Goal: Task Accomplishment & Management: Manage account settings

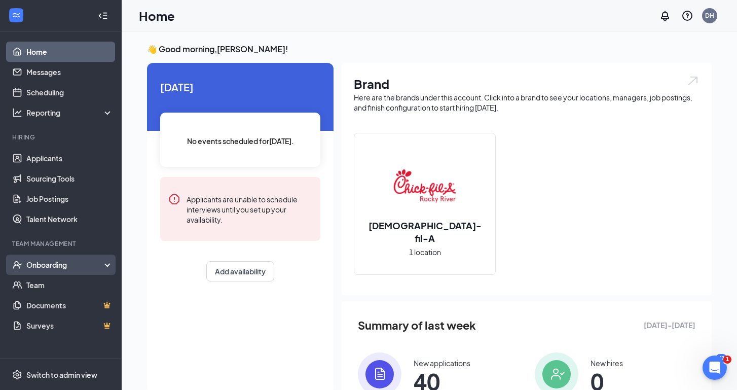
click at [67, 265] on div "Onboarding" at bounding box center [65, 265] width 78 height 10
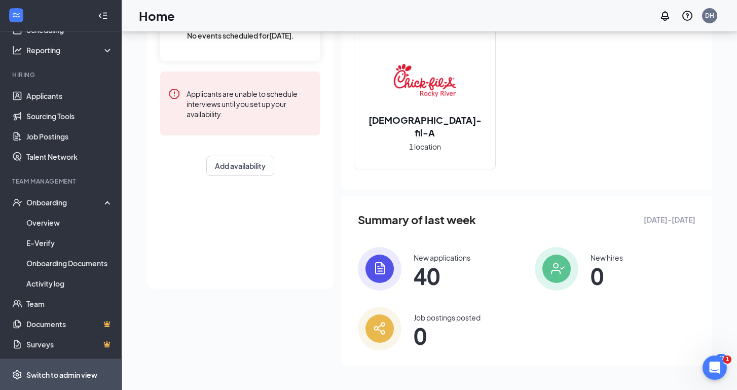
scroll to position [105, 0]
click at [72, 373] on div "Switch to admin view" at bounding box center [61, 375] width 71 height 10
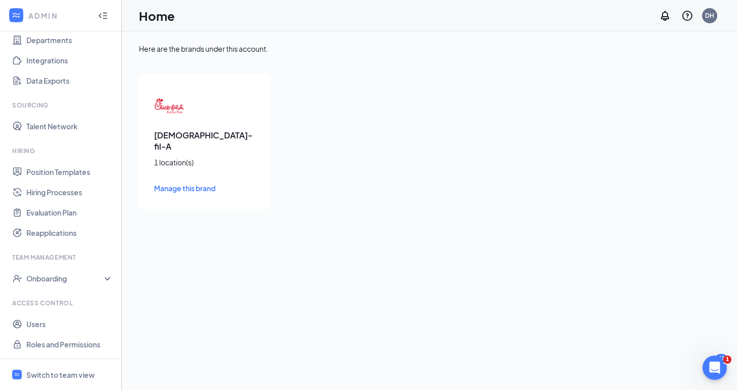
scroll to position [98, 0]
click at [59, 322] on link "Users" at bounding box center [69, 324] width 87 height 20
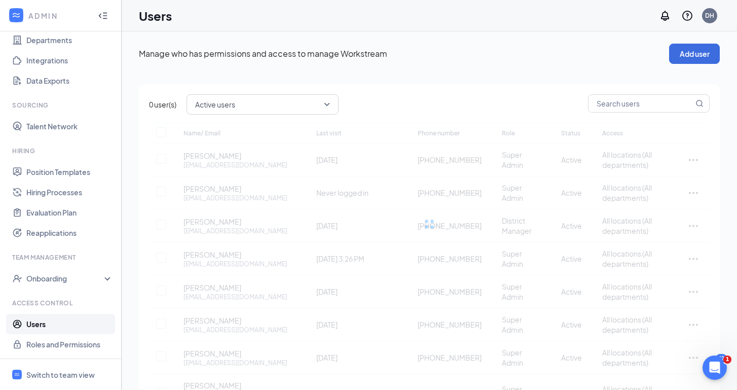
checkbox input "false"
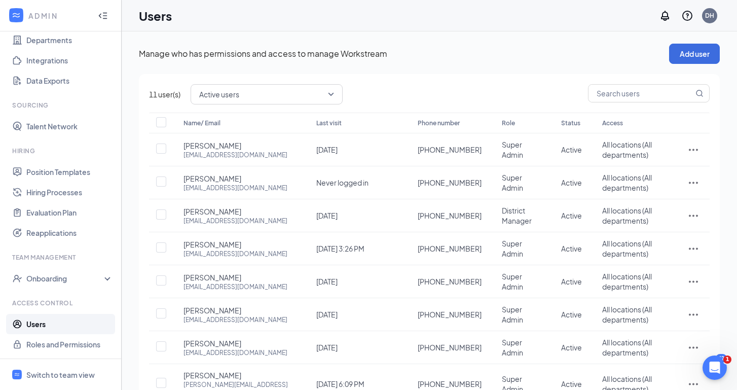
click at [692, 182] on icon "ActionsIcon" at bounding box center [694, 182] width 12 height 12
click at [658, 251] on span "Disable" at bounding box center [660, 250] width 63 height 11
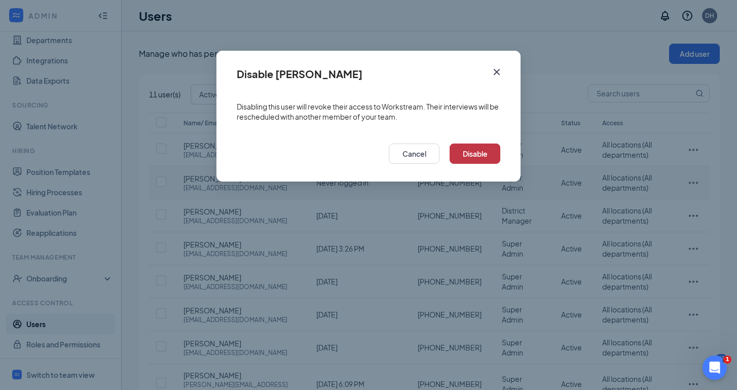
click at [476, 150] on button "Disable" at bounding box center [475, 154] width 51 height 20
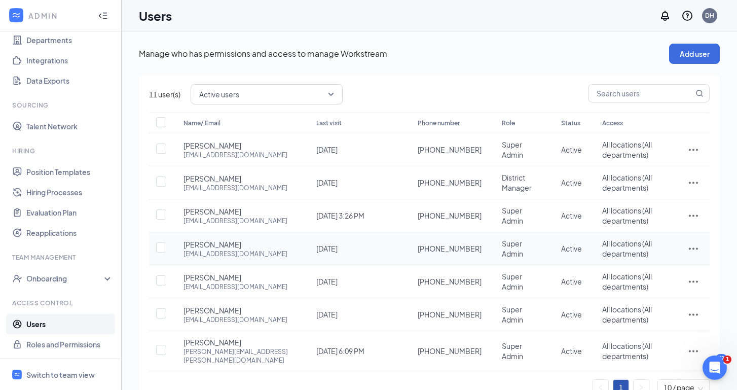
click at [692, 246] on icon "ActionsIcon" at bounding box center [694, 248] width 12 height 12
click at [648, 312] on span "Disable" at bounding box center [660, 316] width 63 height 11
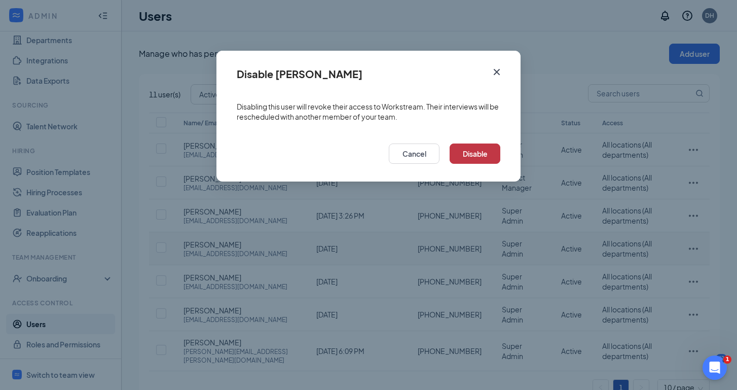
click at [476, 153] on button "Disable" at bounding box center [475, 154] width 51 height 20
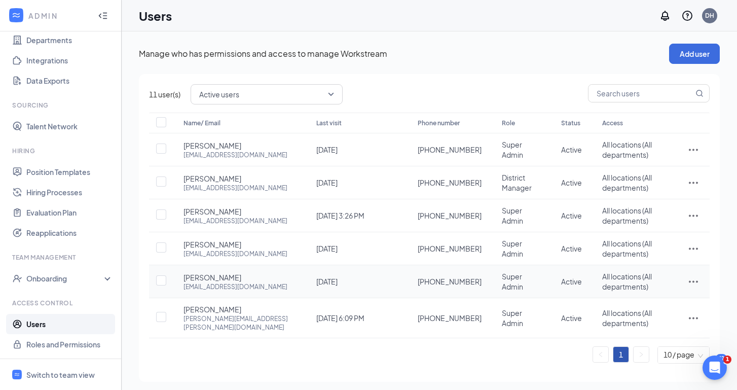
click at [695, 283] on icon "ActionsIcon" at bounding box center [694, 281] width 12 height 12
drag, startPoint x: 641, startPoint y: 346, endPoint x: 633, endPoint y: 346, distance: 8.1
click at [633, 346] on span "Disable" at bounding box center [641, 349] width 25 height 9
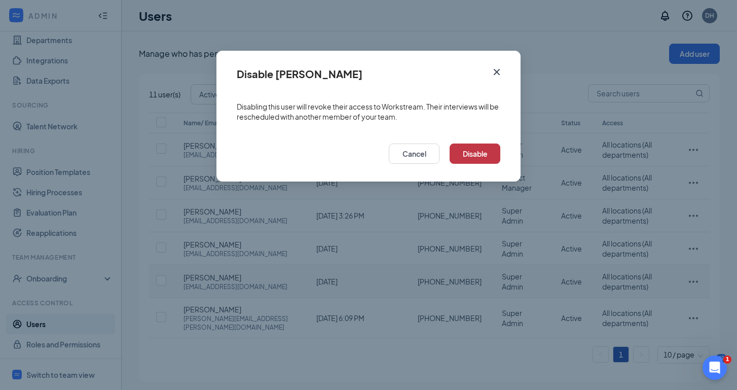
click at [477, 152] on button "Disable" at bounding box center [475, 154] width 51 height 20
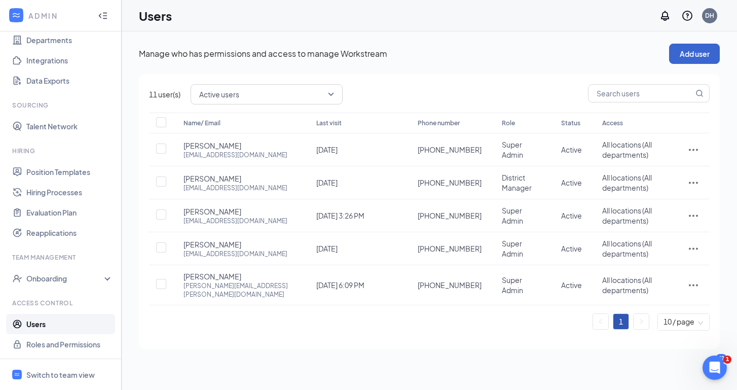
click at [696, 55] on button "Add user" at bounding box center [694, 54] width 51 height 20
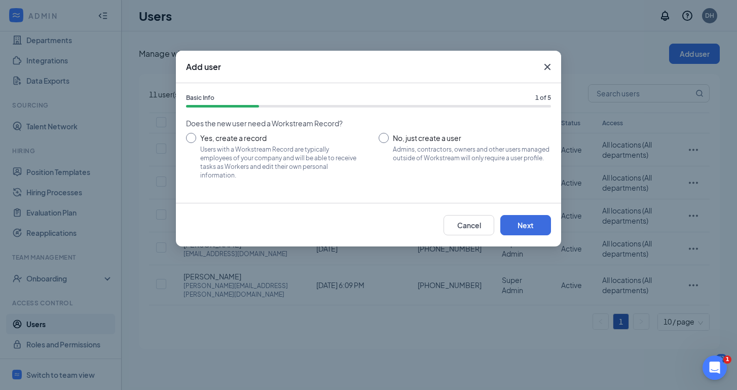
click at [384, 136] on input "No, just create a user Admins, contractors, owners and other users managed outs…" at bounding box center [465, 156] width 172 height 46
radio input "true"
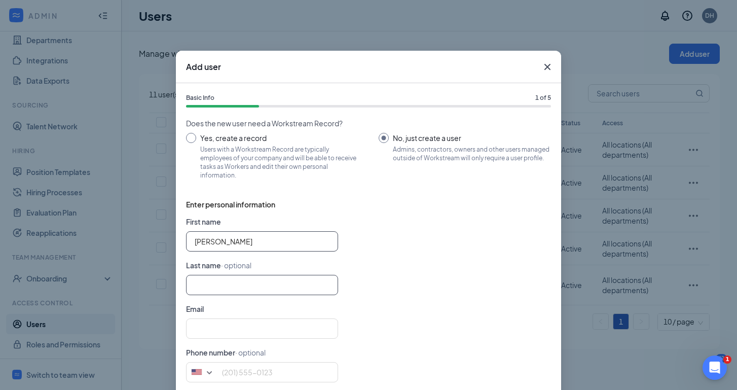
type input "[PERSON_NAME]"
type input "S"
type input "[PERSON_NAME]"
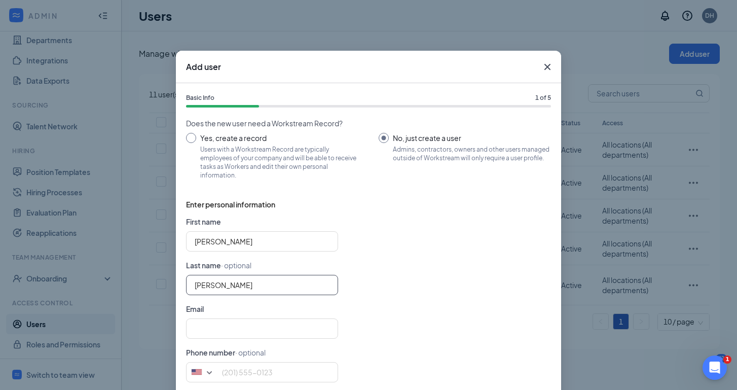
type input "s"
type input "[PERSON_NAME]"
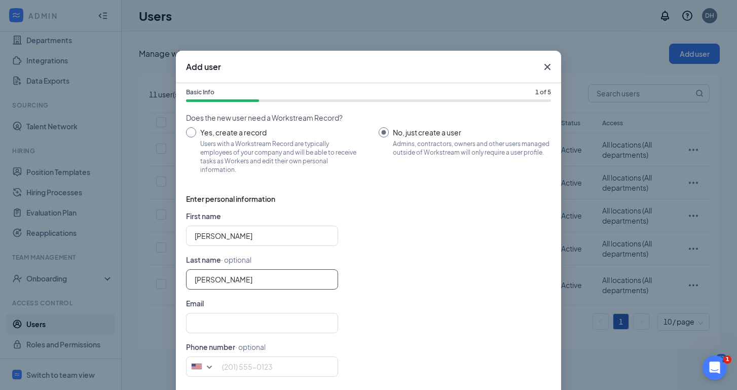
scroll to position [5, 0]
type input "[PERSON_NAME]"
click at [383, 298] on form "First name [PERSON_NAME] Last name · optional [PERSON_NAME] Email Phone number …" at bounding box center [368, 298] width 365 height 174
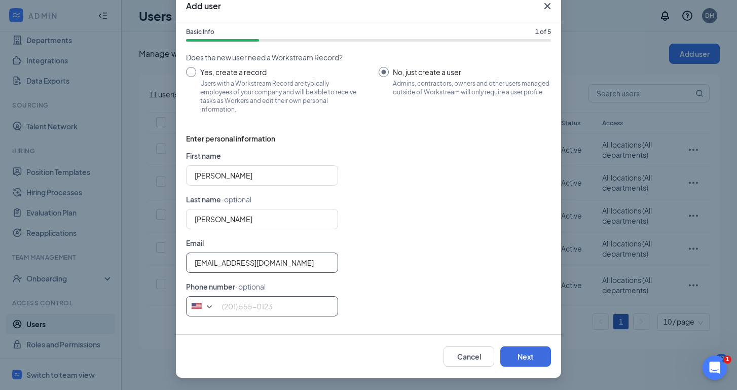
scroll to position [61, 0]
type input "[EMAIL_ADDRESS][DOMAIN_NAME]"
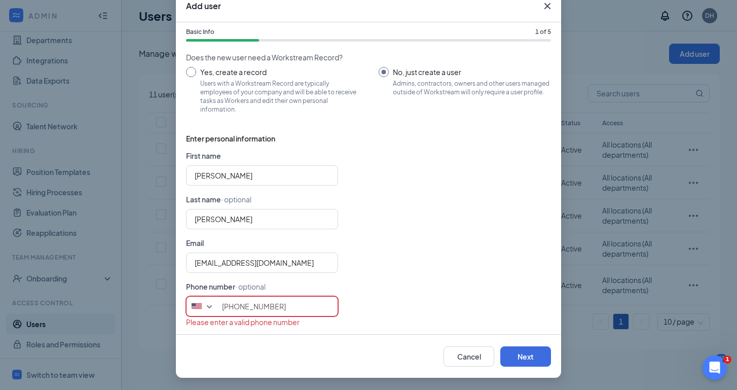
type input "[PHONE_NUMBER]"
click at [424, 263] on div "[EMAIL_ADDRESS][DOMAIN_NAME]" at bounding box center [368, 263] width 365 height 20
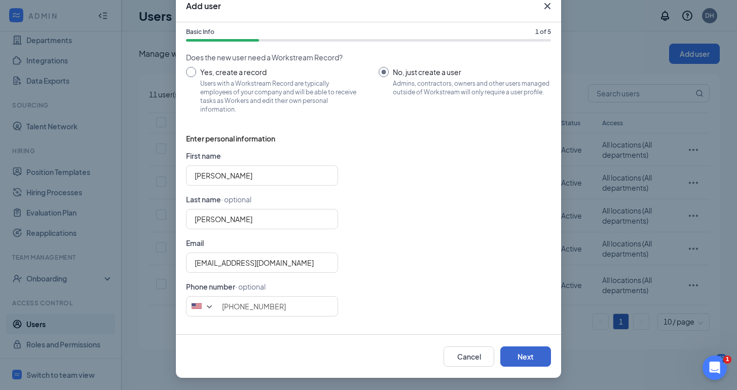
click at [535, 358] on button "Next" at bounding box center [526, 356] width 51 height 20
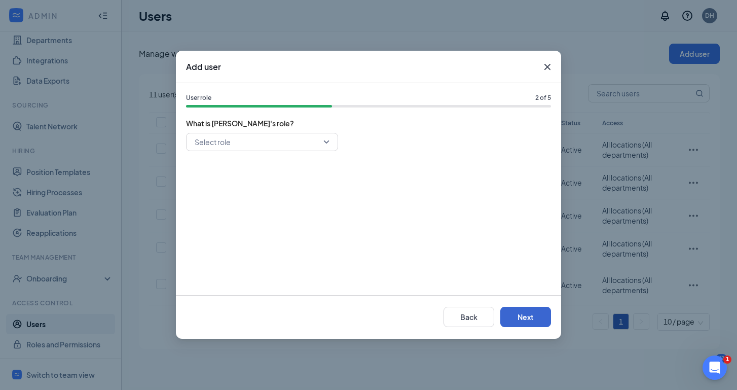
scroll to position [0, 0]
click at [320, 141] on input "search" at bounding box center [258, 141] width 133 height 17
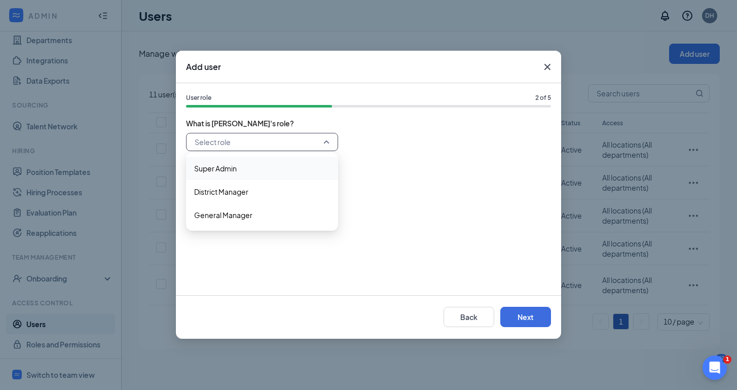
click at [276, 159] on div "Super Admin" at bounding box center [262, 168] width 152 height 23
click at [328, 144] on span "Super Admin" at bounding box center [262, 141] width 135 height 15
click at [413, 210] on div "Super Admin 38287 38288 Super Admin District Manager General Manager" at bounding box center [368, 209] width 365 height 152
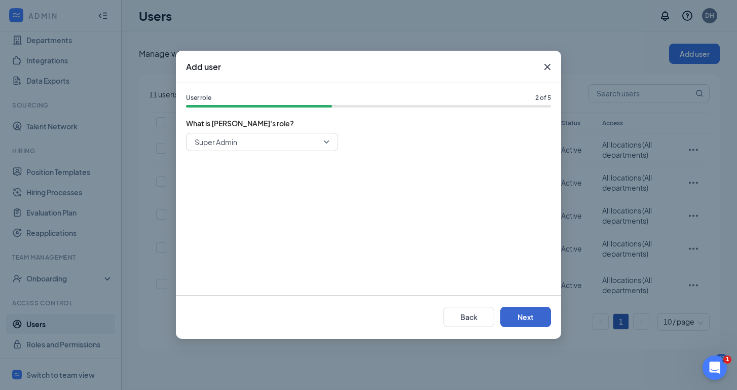
click at [521, 310] on button "Next" at bounding box center [526, 317] width 51 height 20
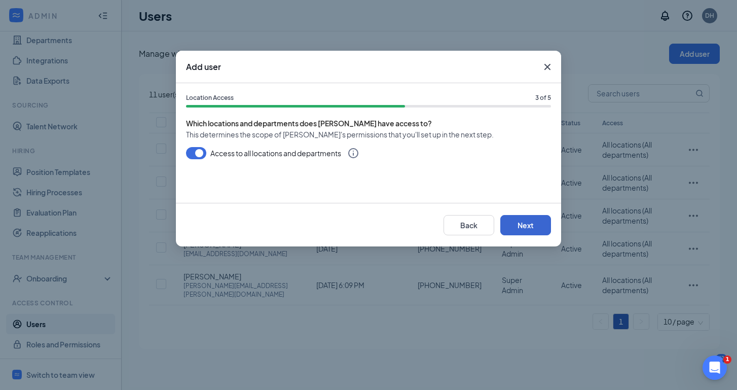
click at [523, 215] on button "Next" at bounding box center [526, 225] width 51 height 20
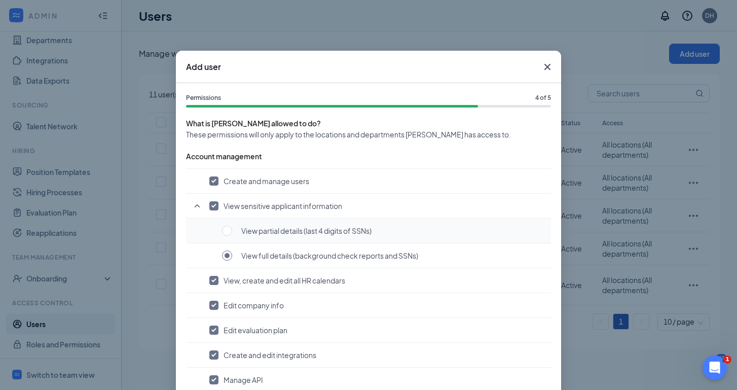
click at [523, 225] on button "View partial details (last 4 digits of SSNs)" at bounding box center [384, 230] width 324 height 11
radio input "true"
radio input "false"
click at [422, 232] on button "View partial details (last 4 digits of SSNs)" at bounding box center [384, 230] width 324 height 11
checkbox input "false"
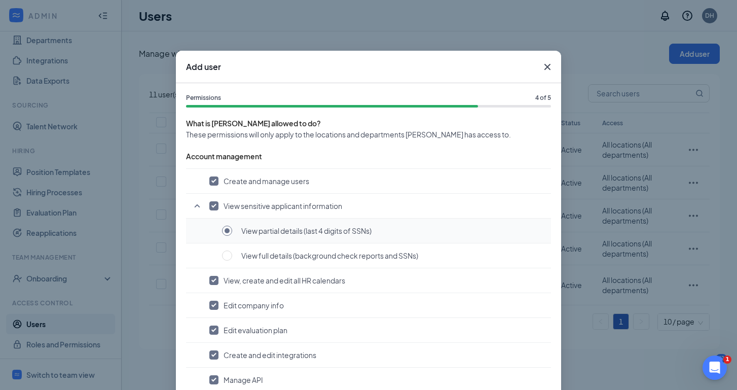
radio input "false"
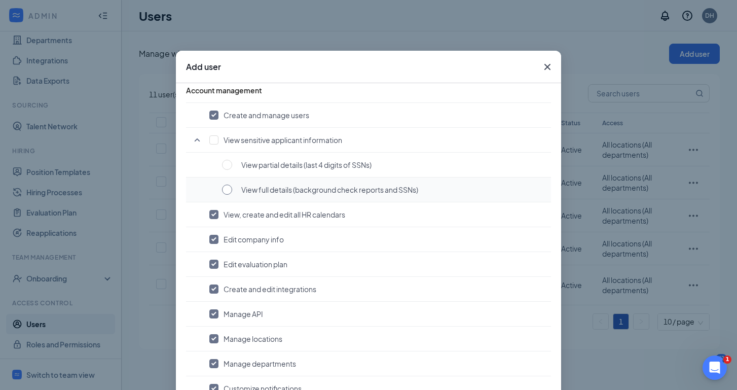
scroll to position [68, 0]
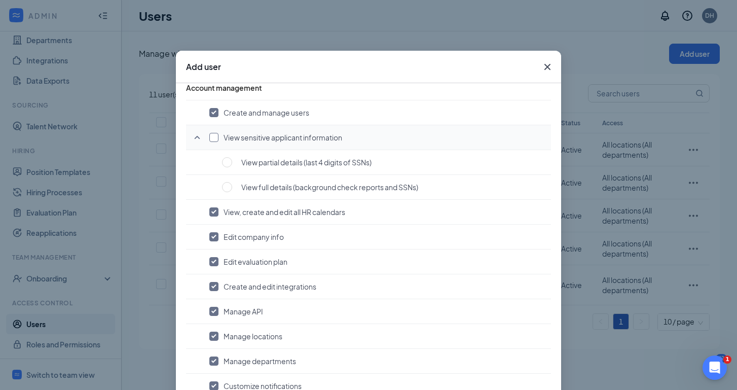
click at [210, 136] on input "checkbox" at bounding box center [213, 137] width 9 height 9
checkbox input "true"
radio input "true"
click at [226, 188] on span at bounding box center [227, 187] width 10 height 10
click at [226, 188] on input "radio" at bounding box center [227, 187] width 10 height 10
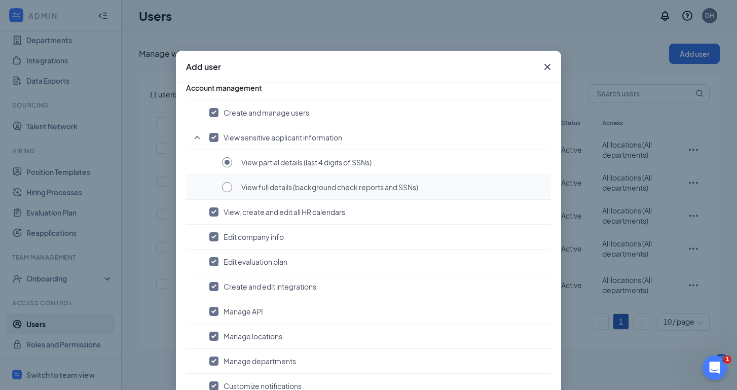
checkbox input "false"
radio input "false"
click at [212, 138] on input "checkbox" at bounding box center [213, 137] width 9 height 9
checkbox input "true"
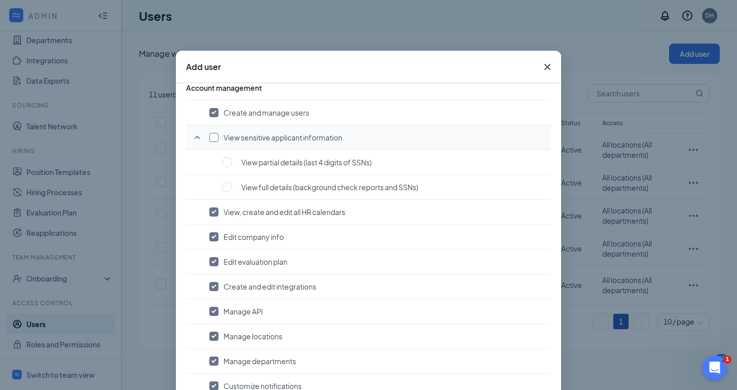
radio input "true"
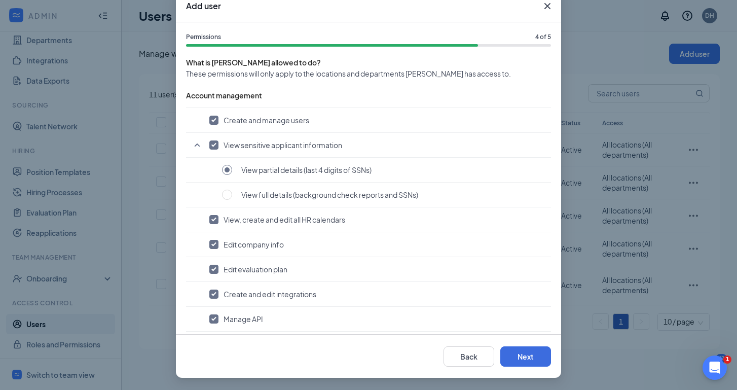
scroll to position [61, 0]
click at [532, 350] on button "Next" at bounding box center [526, 356] width 51 height 20
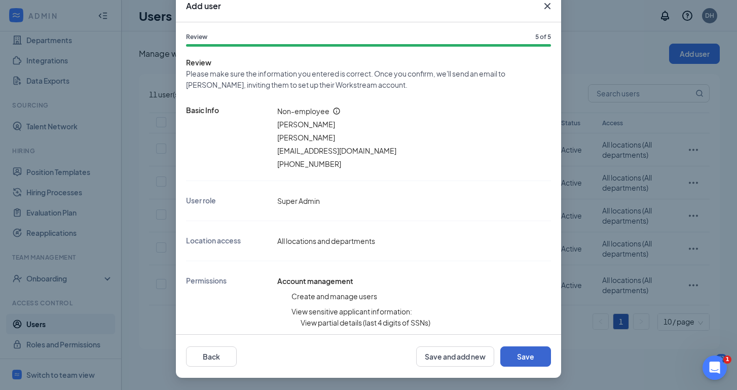
click at [518, 355] on button "Save" at bounding box center [526, 356] width 51 height 20
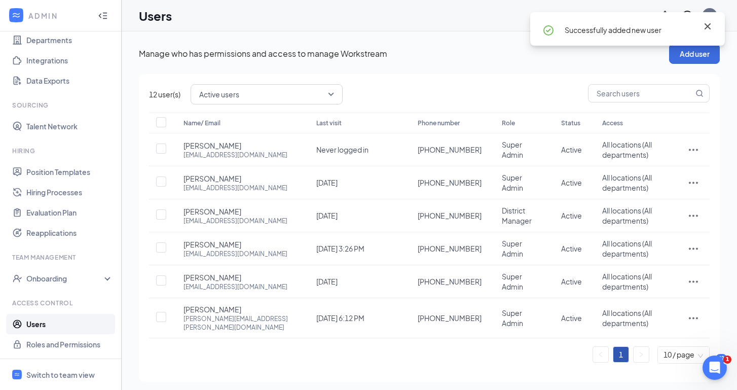
click at [708, 28] on icon "Cross" at bounding box center [708, 26] width 12 height 12
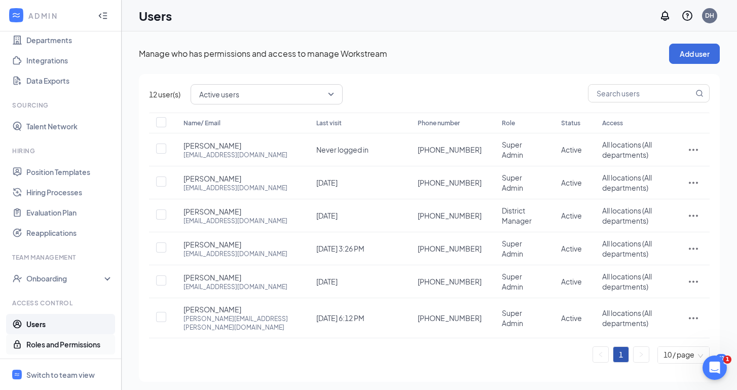
scroll to position [98, 0]
click at [78, 373] on div "Switch to team view" at bounding box center [60, 375] width 68 height 10
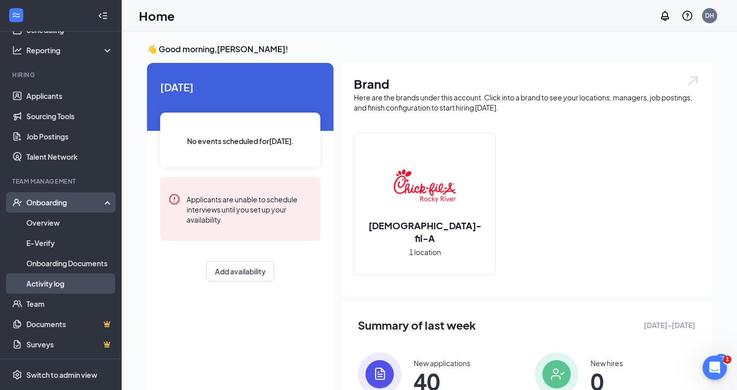
scroll to position [62, 0]
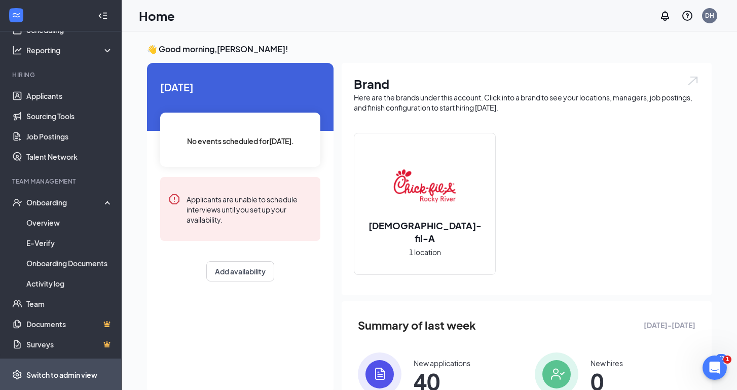
click at [78, 374] on div "Switch to admin view" at bounding box center [61, 375] width 71 height 10
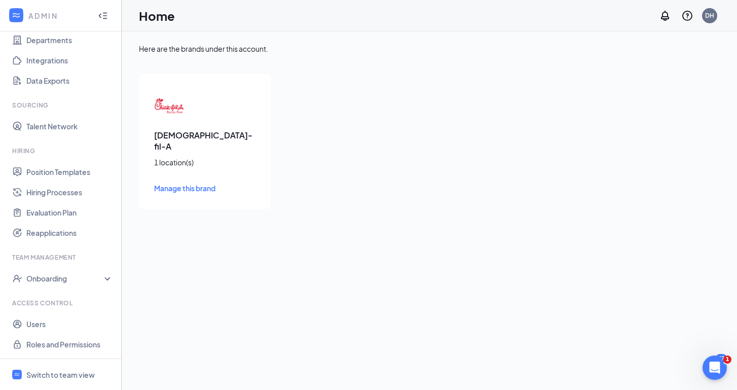
scroll to position [98, 0]
click at [64, 347] on link "Roles and Permissions" at bounding box center [69, 344] width 87 height 20
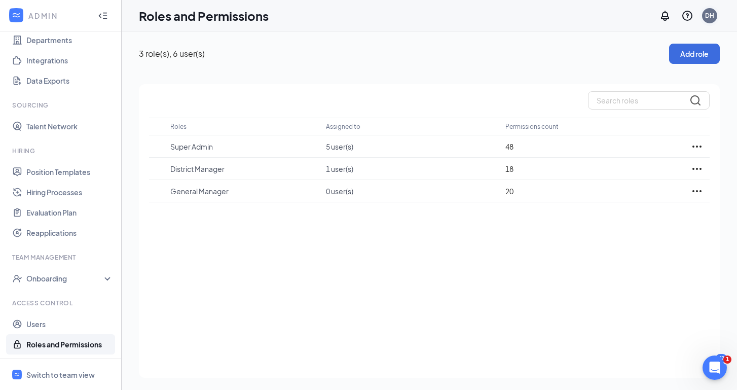
click at [718, 16] on div "DH" at bounding box center [710, 16] width 20 height 20
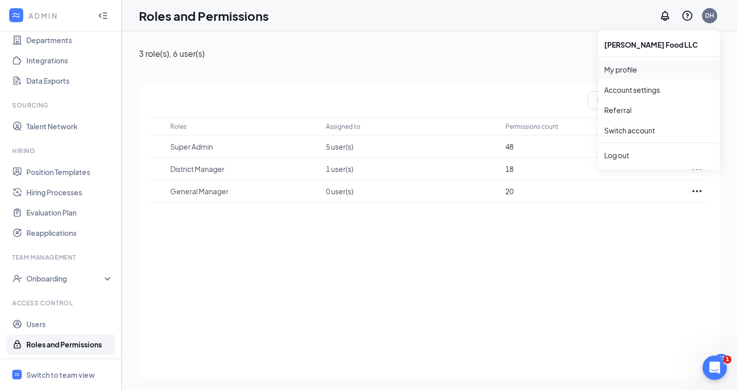
click at [639, 70] on link "My profile" at bounding box center [659, 69] width 110 height 10
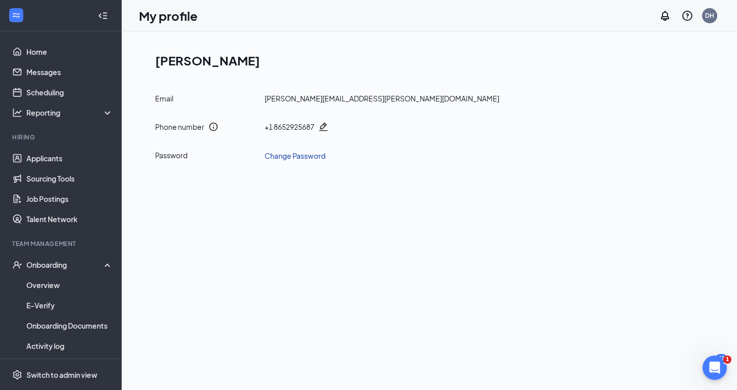
click at [312, 153] on link "Change Password" at bounding box center [295, 155] width 61 height 11
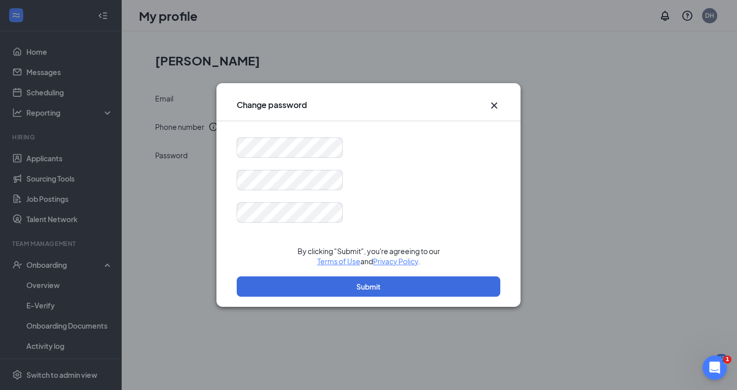
click at [389, 217] on div at bounding box center [369, 212] width 264 height 20
click at [494, 104] on icon "Cross" at bounding box center [494, 105] width 6 height 6
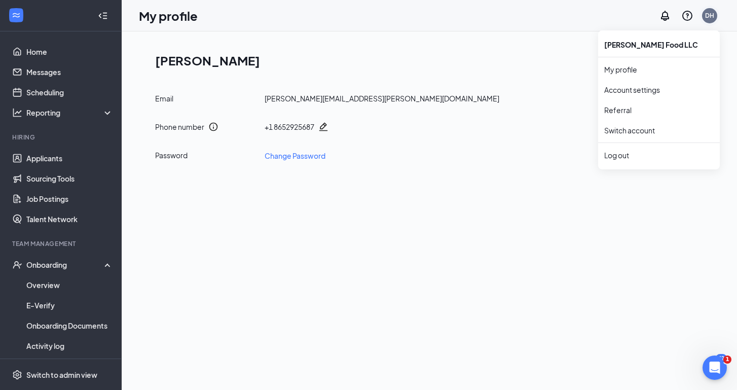
click at [711, 16] on div "DH" at bounding box center [709, 15] width 9 height 9
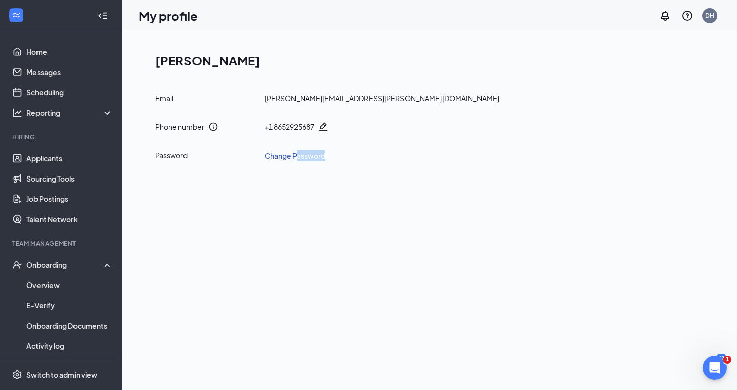
click at [299, 160] on link "Change Password" at bounding box center [295, 155] width 61 height 11
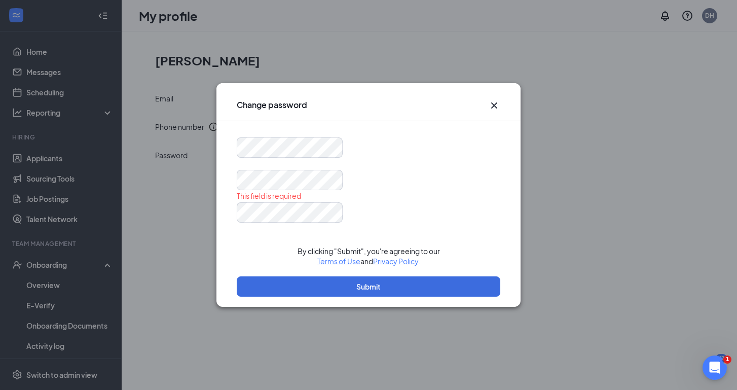
click at [392, 162] on form "This field is required By clicking "Submit", you're agreeing to our Terms of Us…" at bounding box center [369, 221] width 264 height 169
click at [494, 104] on icon "Cross" at bounding box center [494, 105] width 12 height 12
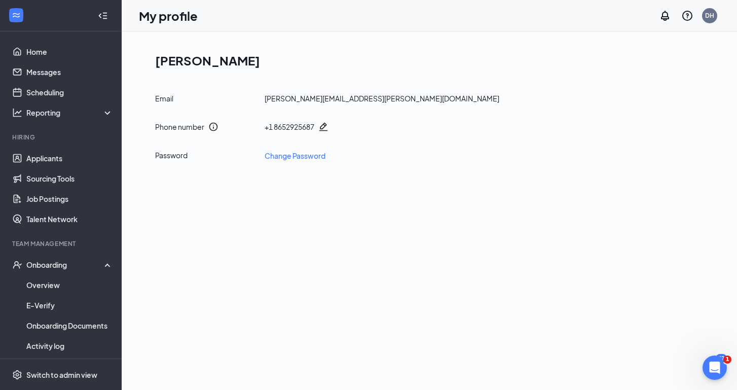
click at [507, 68] on h1 "[PERSON_NAME]" at bounding box center [433, 60] width 557 height 17
click at [76, 378] on div "Switch to admin view" at bounding box center [61, 375] width 71 height 10
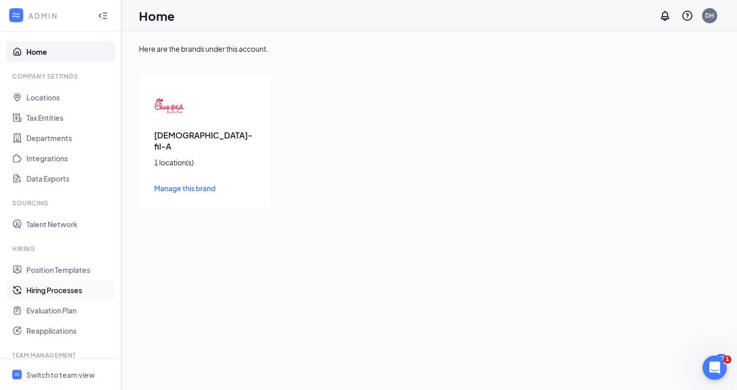
click at [65, 289] on link "Hiring Processes" at bounding box center [69, 290] width 87 height 20
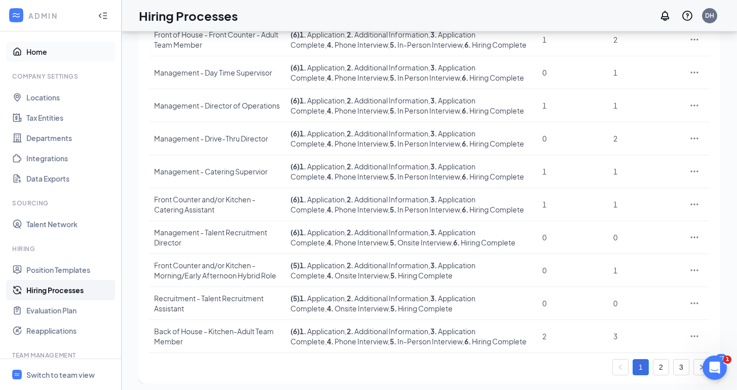
click at [42, 52] on link "Home" at bounding box center [69, 52] width 87 height 20
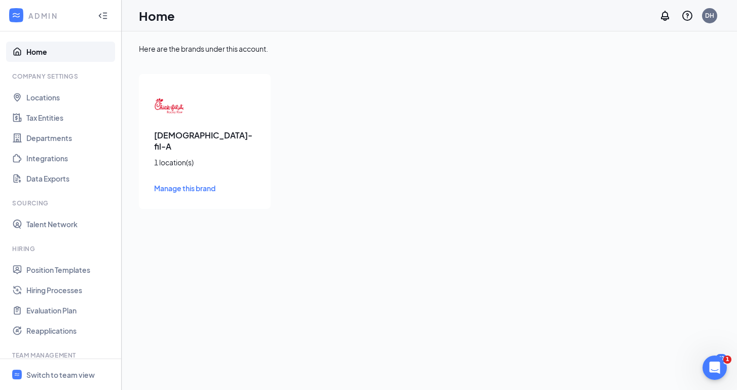
click at [189, 184] on span "Manage this brand" at bounding box center [184, 188] width 61 height 9
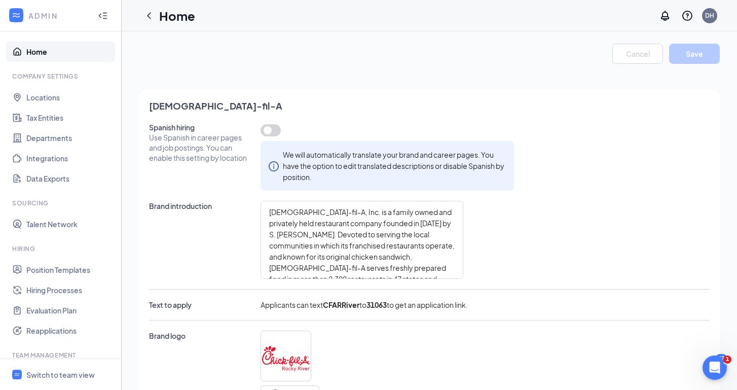
type textarea "Why work at [DEMOGRAPHIC_DATA]-fil-A Rocky River? 👉Positive work environment 👉G…"
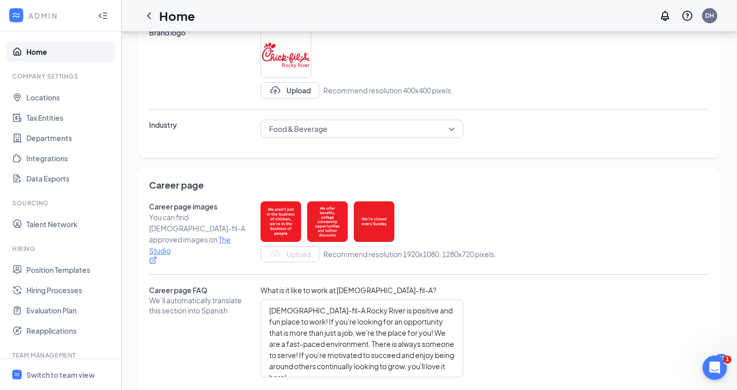
scroll to position [372, 0]
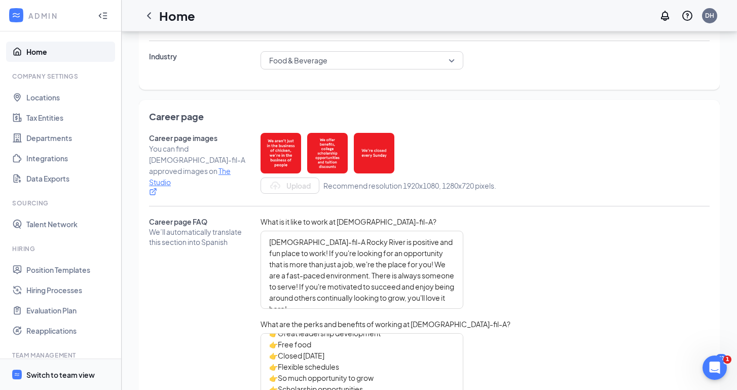
click at [75, 377] on div "Switch to team view" at bounding box center [60, 375] width 68 height 10
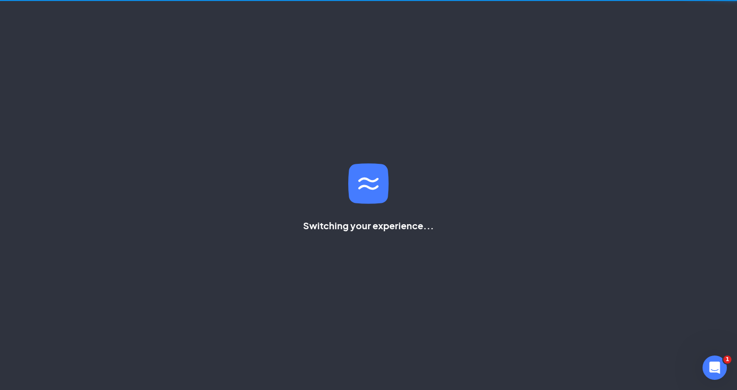
scroll to position [105, 0]
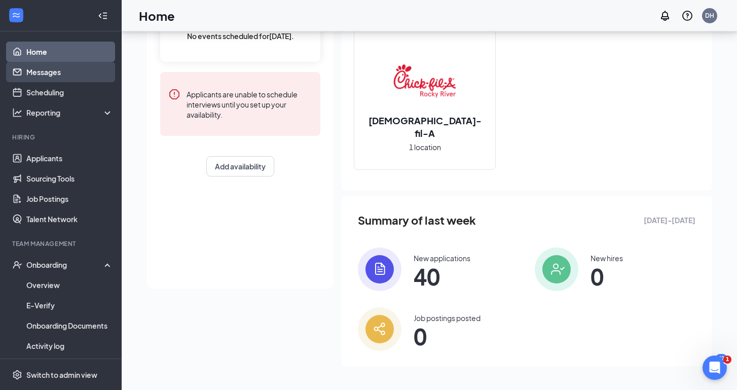
click at [62, 75] on link "Messages" at bounding box center [69, 72] width 87 height 20
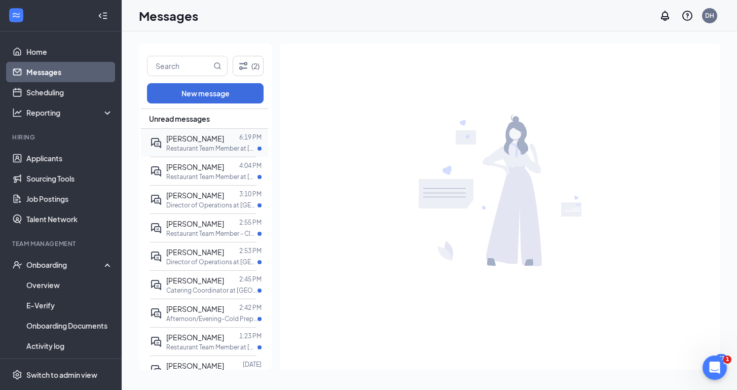
click at [206, 138] on span "[PERSON_NAME]" at bounding box center [195, 138] width 58 height 9
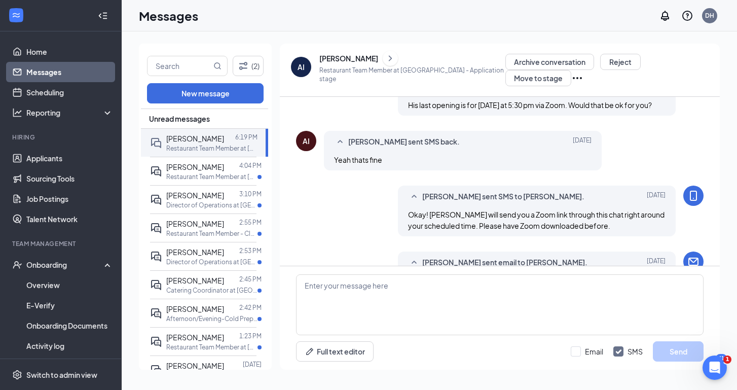
scroll to position [215, 0]
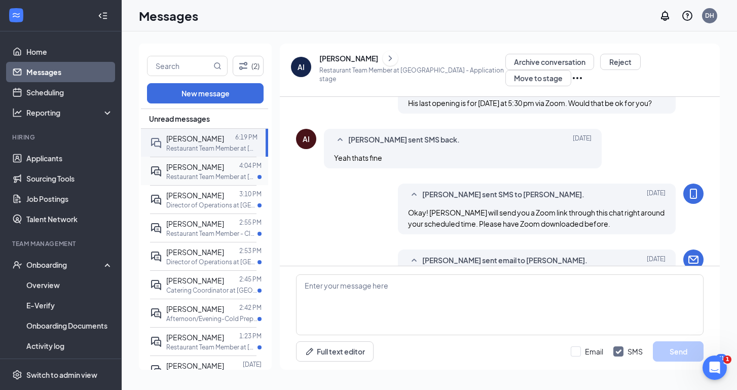
click at [195, 170] on span "[PERSON_NAME]" at bounding box center [195, 166] width 58 height 9
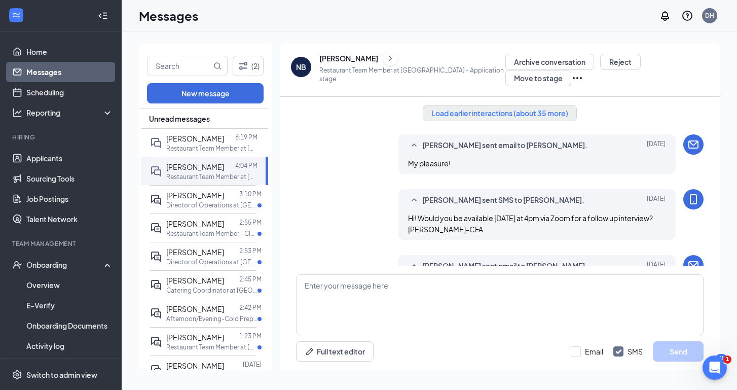
click at [473, 105] on button "Load earlier interactions (about 35 more)" at bounding box center [500, 113] width 154 height 16
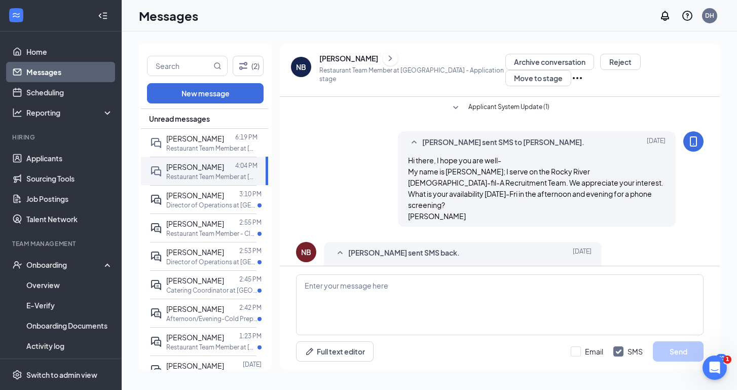
click at [453, 363] on div "Full text editor Email SMS Send" at bounding box center [500, 317] width 440 height 103
click at [468, 374] on div "NB [PERSON_NAME] Restaurant Team Member at [GEOGRAPHIC_DATA] - Application stag…" at bounding box center [500, 211] width 440 height 334
click at [243, 63] on icon "Filter" at bounding box center [243, 66] width 12 height 12
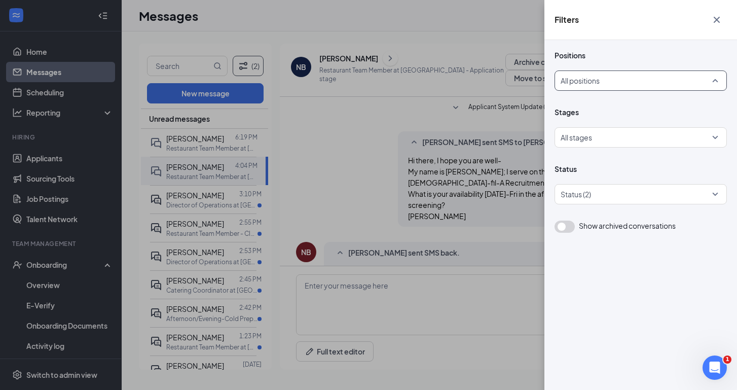
click at [715, 78] on div "All positions" at bounding box center [641, 80] width 172 height 20
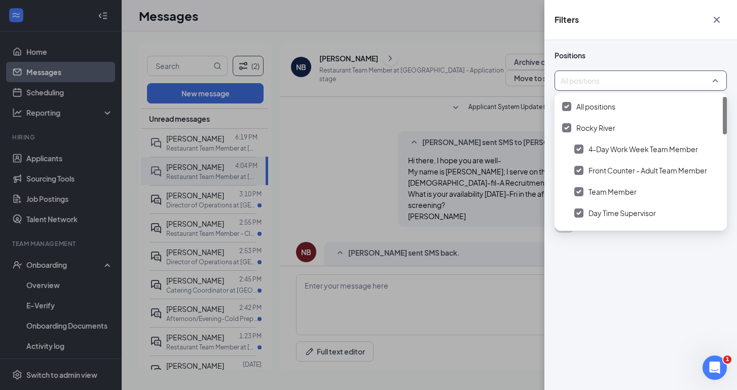
click at [516, 94] on div "Filters Positions All positions Stages All stages Status Status (2) Show archiv…" at bounding box center [368, 195] width 737 height 390
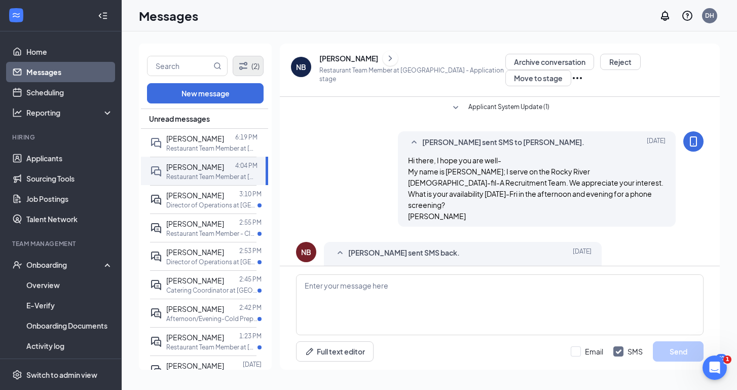
click at [242, 67] on icon "Filter" at bounding box center [243, 66] width 12 height 12
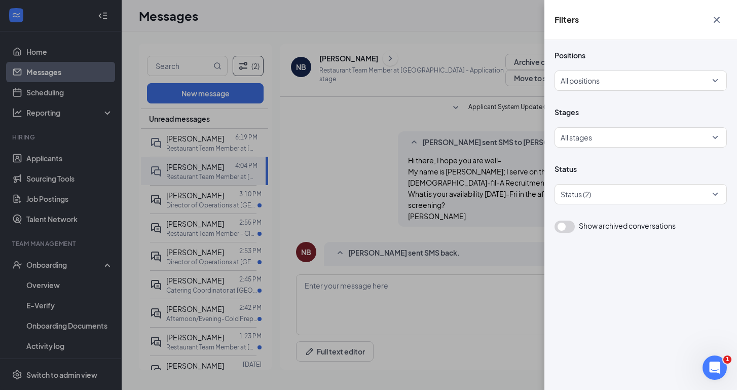
click at [367, 126] on div "Filters Positions All positions Stages All stages Status Status (2) Show archiv…" at bounding box center [368, 195] width 737 height 390
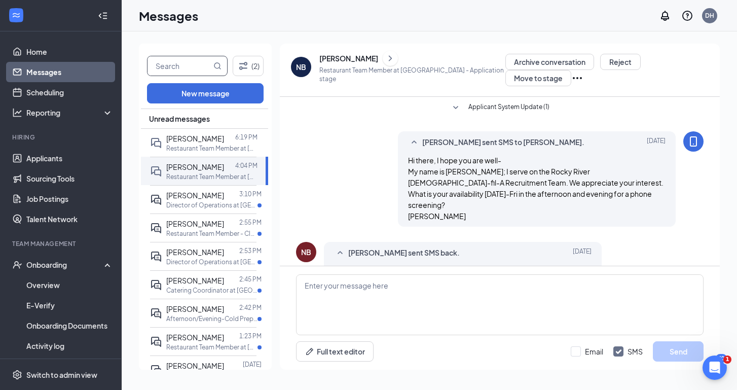
click at [189, 70] on input "text" at bounding box center [180, 65] width 64 height 19
type input "alawna"
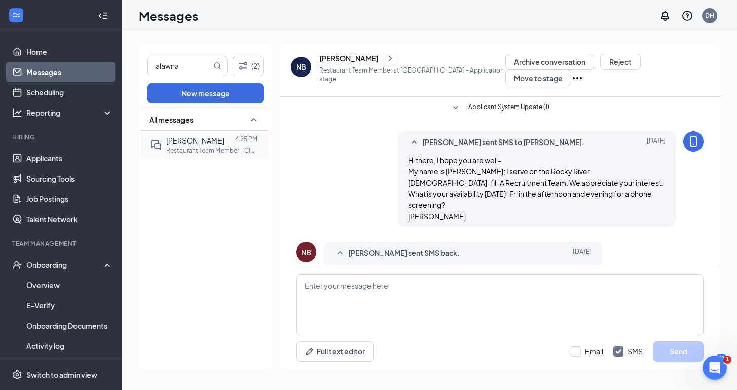
click at [199, 147] on p "Restaurant Team Member - Closing Shift at [GEOGRAPHIC_DATA]" at bounding box center [211, 150] width 91 height 9
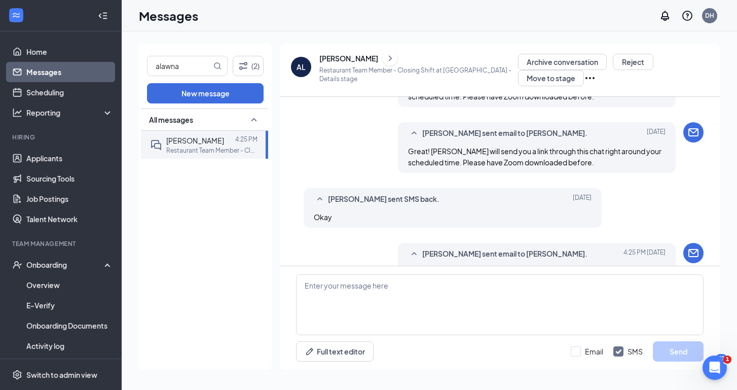
scroll to position [384, 0]
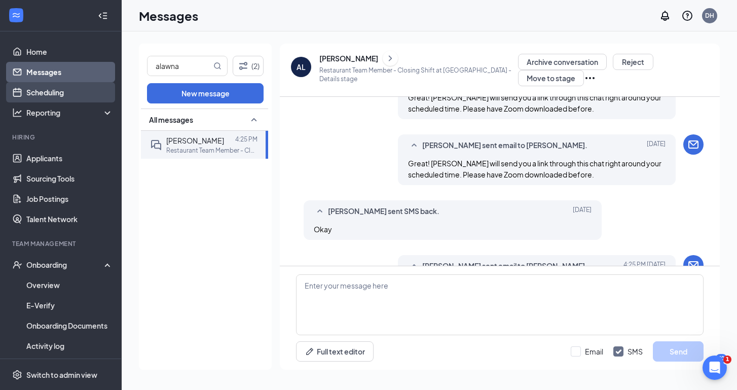
click at [77, 99] on link "Scheduling" at bounding box center [69, 92] width 87 height 20
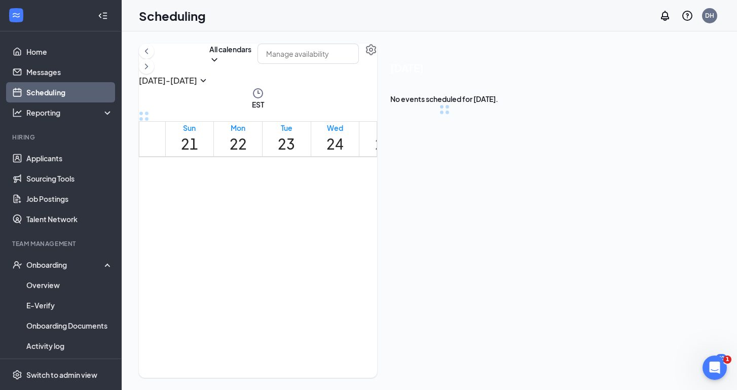
scroll to position [498, 0]
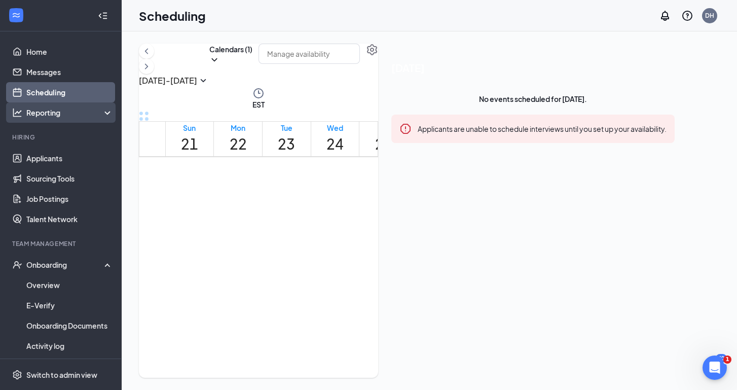
click at [73, 112] on div "Reporting" at bounding box center [69, 113] width 87 height 10
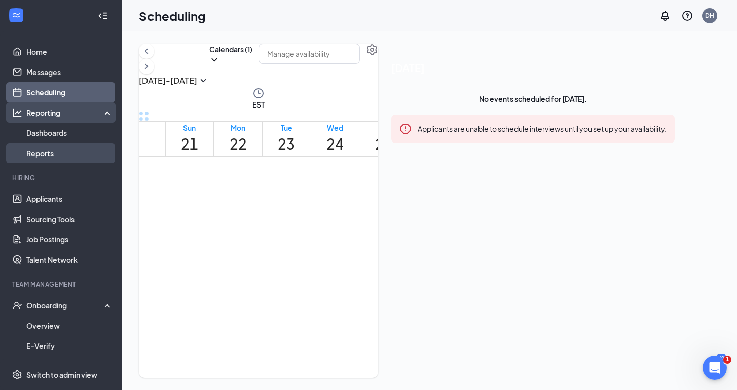
click at [67, 153] on link "Reports" at bounding box center [69, 153] width 87 height 20
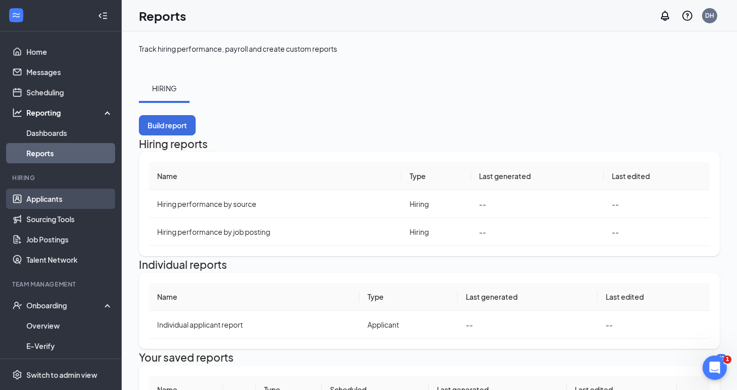
click at [63, 203] on link "Applicants" at bounding box center [69, 199] width 87 height 20
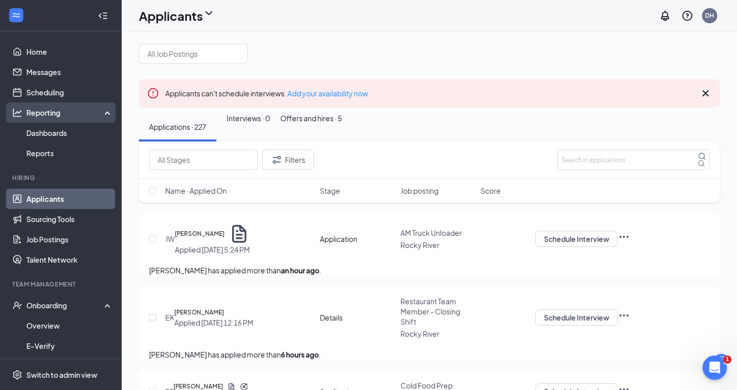
click at [104, 109] on div "Reporting" at bounding box center [69, 113] width 87 height 10
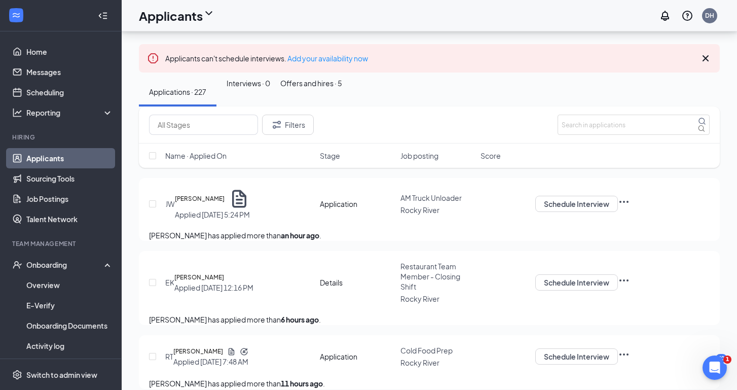
scroll to position [37, 0]
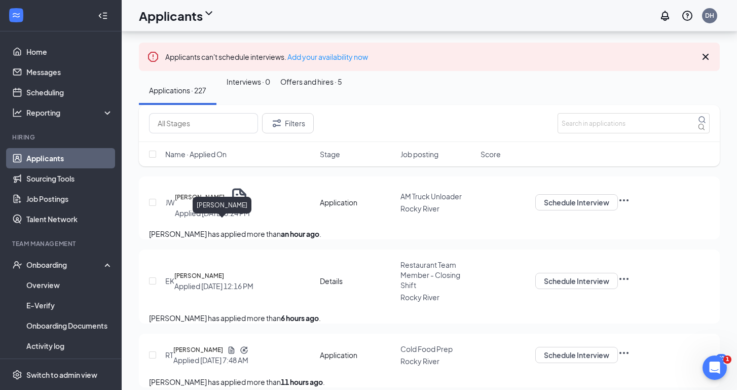
click at [225, 202] on h5 "[PERSON_NAME]" at bounding box center [200, 197] width 50 height 10
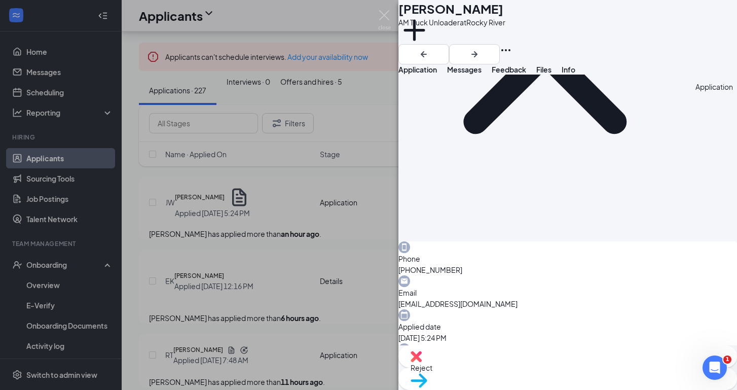
scroll to position [153, 0]
click at [526, 74] on span "Feedback" at bounding box center [509, 69] width 34 height 9
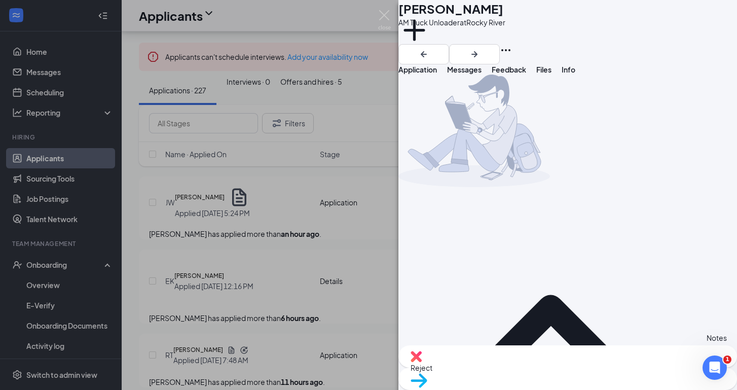
click at [202, 53] on div "[PERSON_NAME] [PERSON_NAME] AM Truck Unloader at [GEOGRAPHIC_DATA] Add a tag Ap…" at bounding box center [368, 195] width 737 height 390
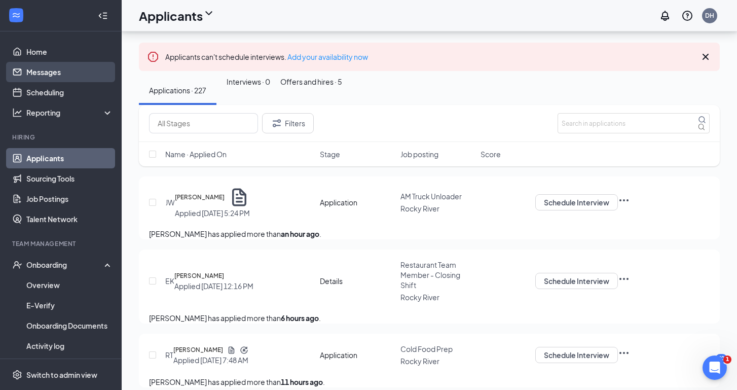
click at [47, 72] on link "Messages" at bounding box center [69, 72] width 87 height 20
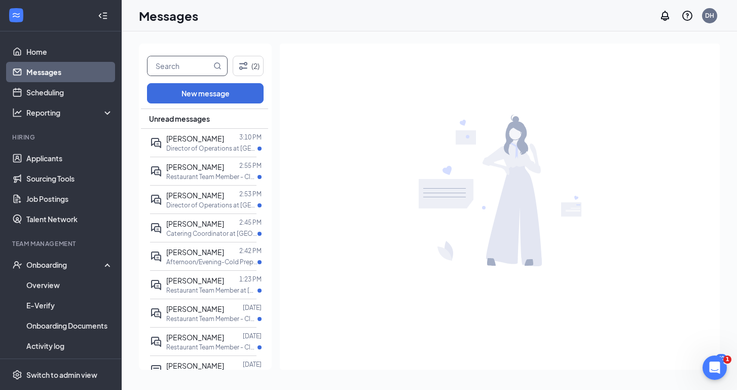
click at [188, 66] on input "text" at bounding box center [180, 65] width 64 height 19
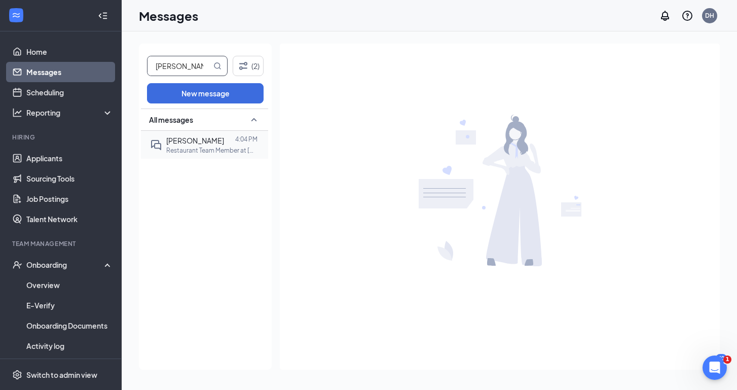
type input "[PERSON_NAME]"
click at [200, 139] on span "[PERSON_NAME]" at bounding box center [195, 140] width 58 height 9
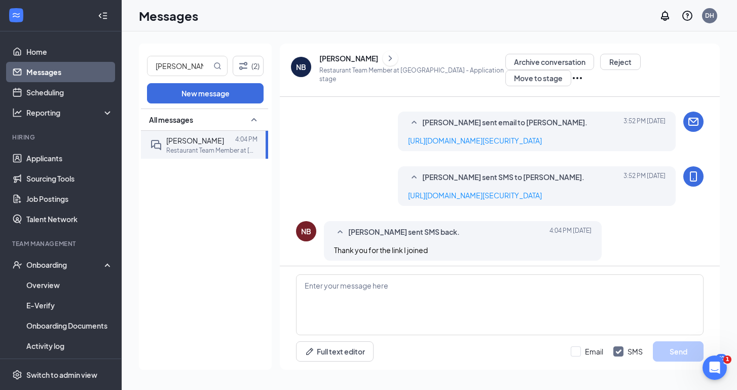
scroll to position [516, 0]
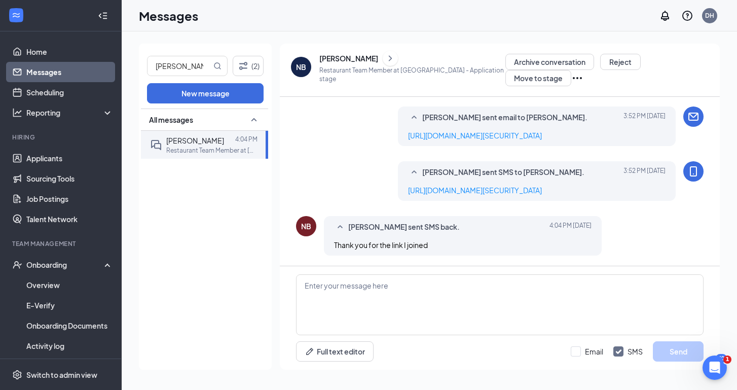
click at [347, 61] on div "[PERSON_NAME]" at bounding box center [348, 58] width 59 height 10
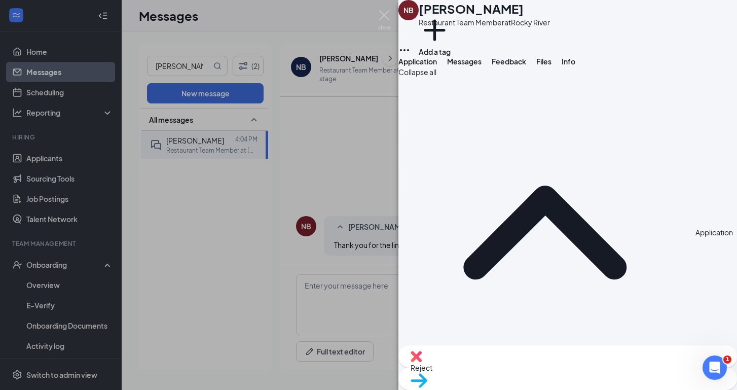
click at [526, 66] on span "Feedback" at bounding box center [509, 61] width 34 height 9
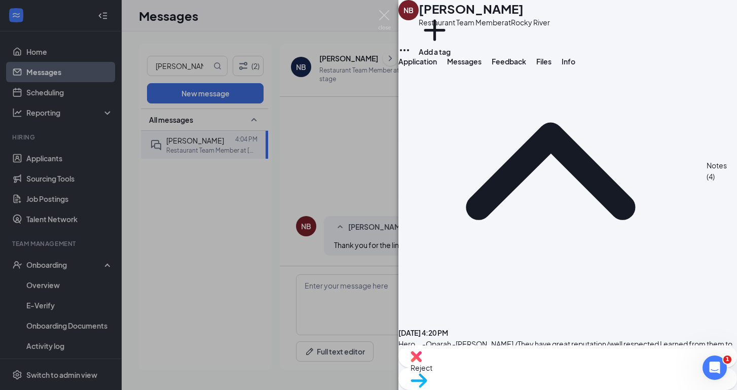
scroll to position [167, 0]
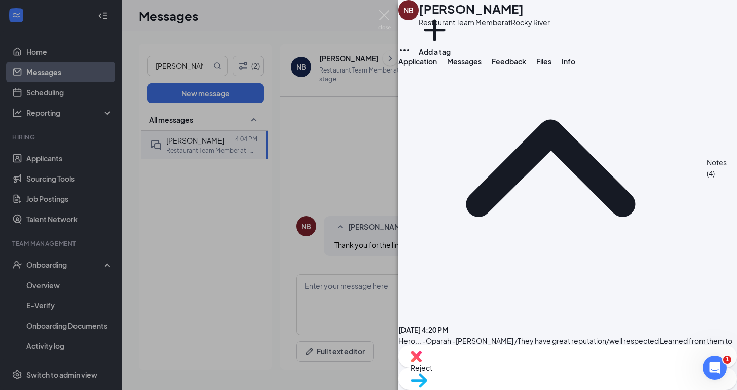
click at [482, 66] on span "Messages" at bounding box center [464, 61] width 34 height 9
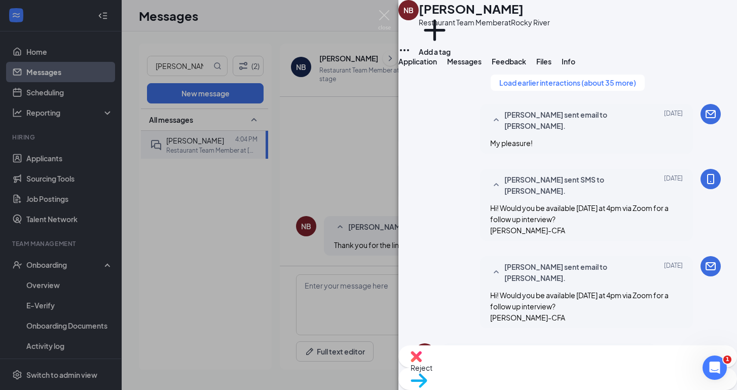
scroll to position [640, 0]
click at [388, 16] on img at bounding box center [384, 20] width 13 height 20
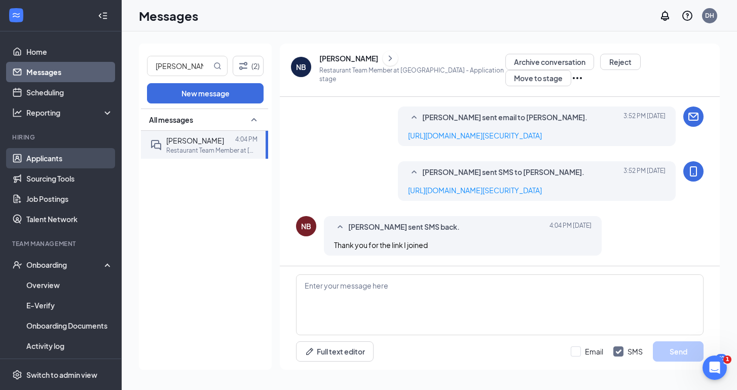
click at [61, 163] on link "Applicants" at bounding box center [69, 158] width 87 height 20
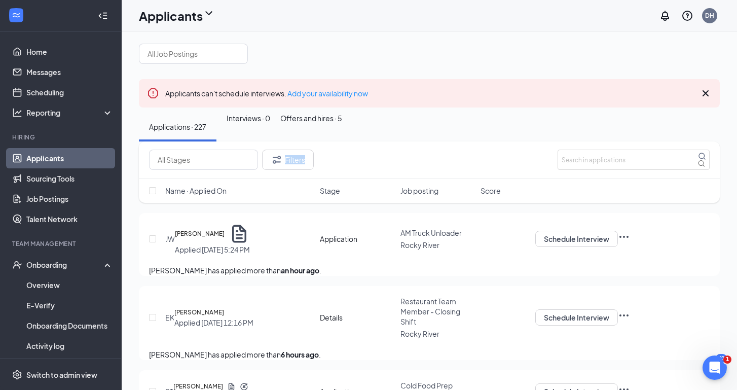
drag, startPoint x: 291, startPoint y: 113, endPoint x: 392, endPoint y: 202, distance: 134.7
click at [392, 178] on div "Filters" at bounding box center [429, 159] width 581 height 37
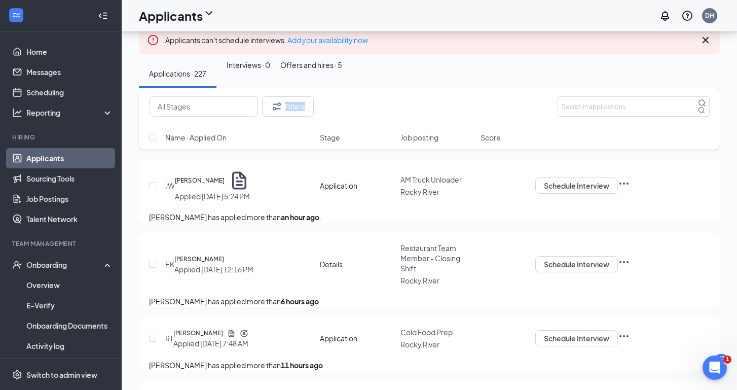
scroll to position [51, 0]
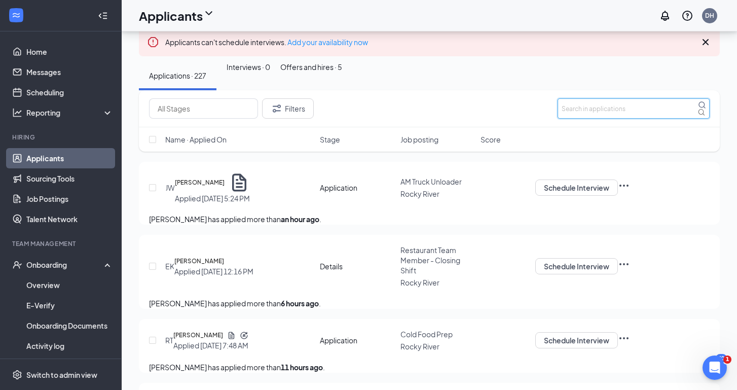
click at [626, 119] on input "text" at bounding box center [634, 108] width 152 height 20
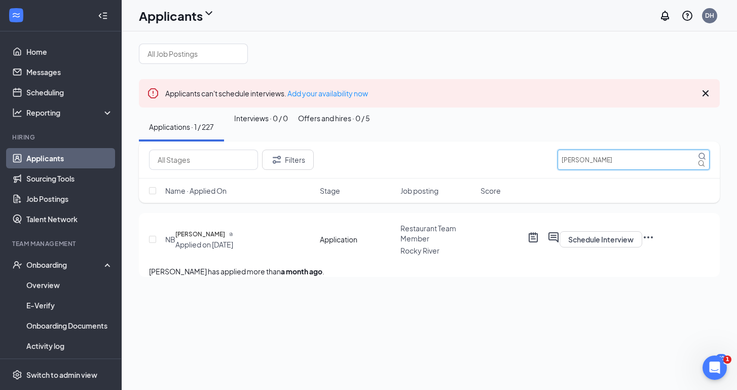
type input "[PERSON_NAME]"
drag, startPoint x: 550, startPoint y: 153, endPoint x: 232, endPoint y: 264, distance: 336.1
click at [225, 239] on h5 "[PERSON_NAME]" at bounding box center [200, 234] width 50 height 10
click at [655, 243] on icon "Ellipses" at bounding box center [648, 237] width 12 height 12
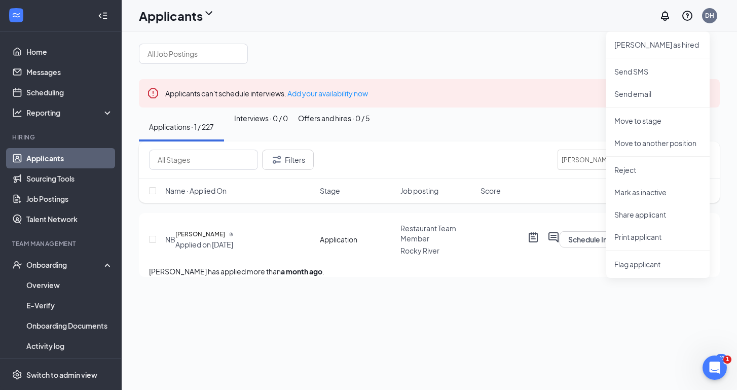
click at [489, 266] on div "NB [PERSON_NAME] Applied on [DATE] Application Restaurant Team Member Rocky Riv…" at bounding box center [429, 244] width 561 height 43
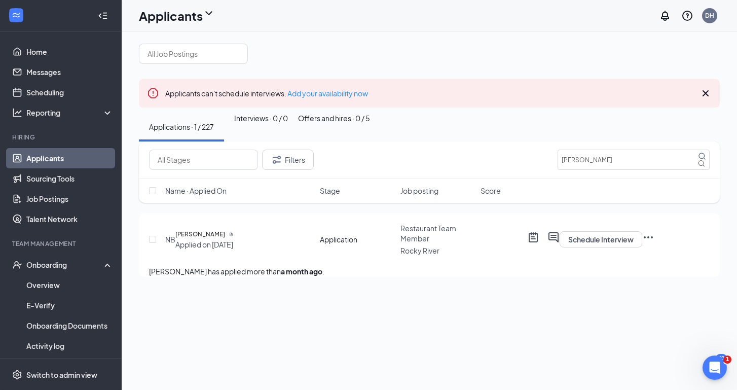
click at [655, 243] on icon "Ellipses" at bounding box center [648, 237] width 12 height 12
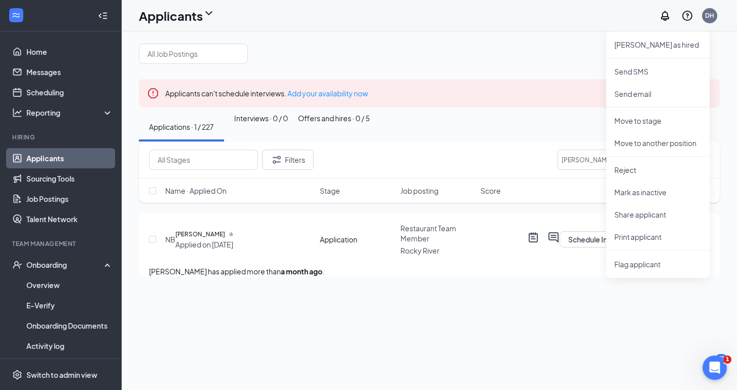
click at [528, 266] on div "NB [PERSON_NAME] Applied on [DATE] Application Restaurant Team Member Rocky Riv…" at bounding box center [429, 244] width 561 height 43
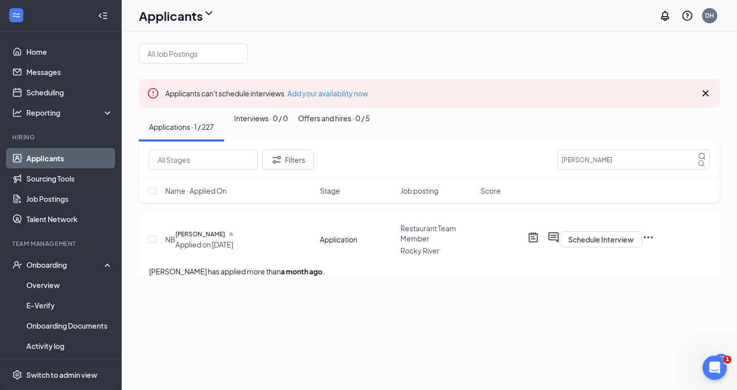
click at [655, 243] on icon "Ellipses" at bounding box center [648, 237] width 12 height 12
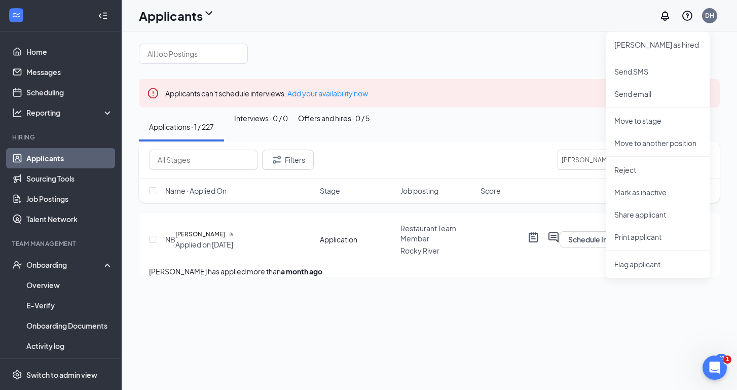
click at [622, 277] on div "[PERSON_NAME] has applied more than a month ago ." at bounding box center [429, 271] width 561 height 11
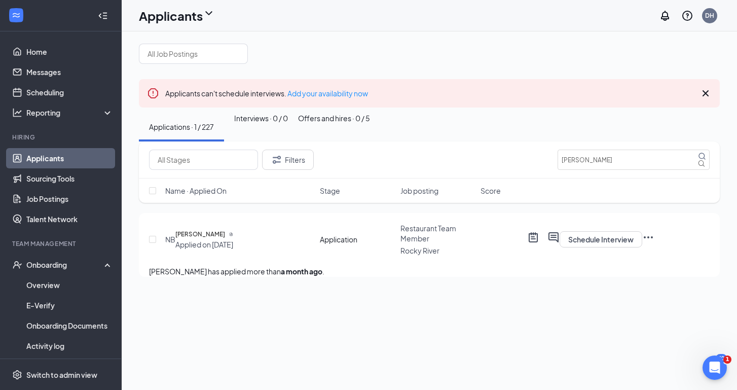
click at [655, 243] on icon "Ellipses" at bounding box center [648, 237] width 12 height 12
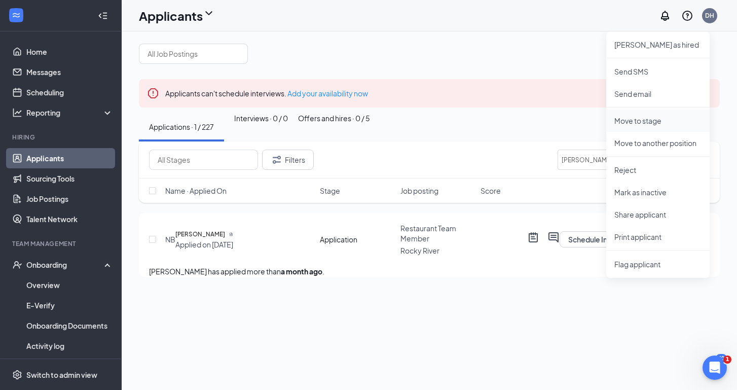
click at [650, 121] on p "Move to stage" at bounding box center [658, 121] width 87 height 10
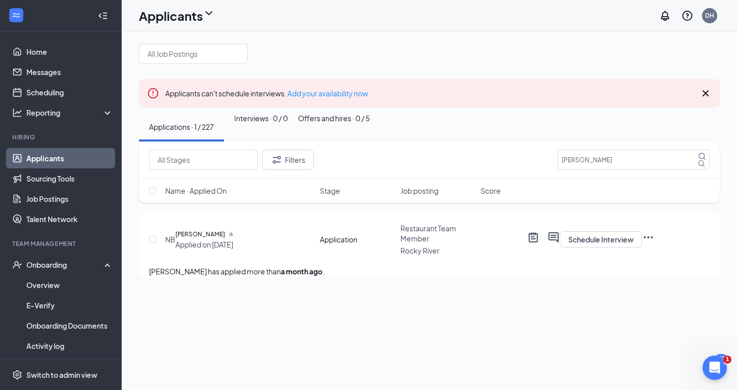
type input "Additional Information (next stage)"
click at [12, 389] on icon "Cross" at bounding box center [6, 396] width 12 height 12
click at [49, 162] on link "Applicants" at bounding box center [69, 158] width 87 height 20
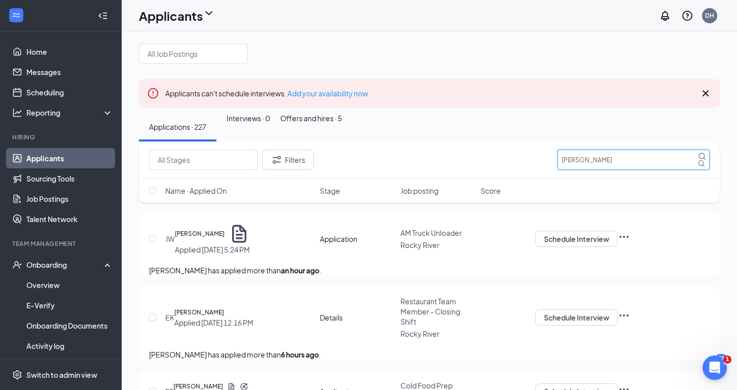
click at [599, 170] on input "[PERSON_NAME]" at bounding box center [634, 160] width 152 height 20
type input "N"
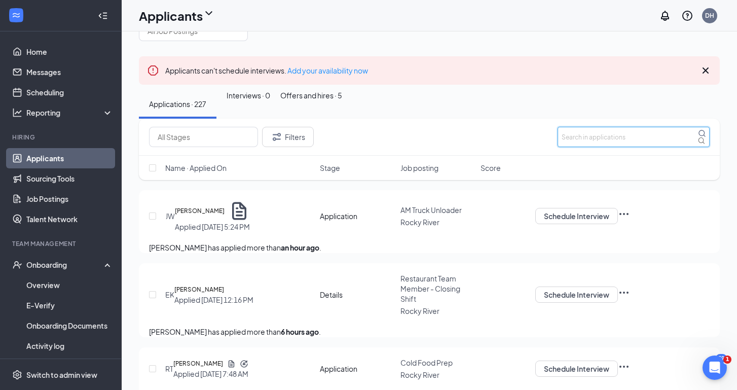
scroll to position [21, 0]
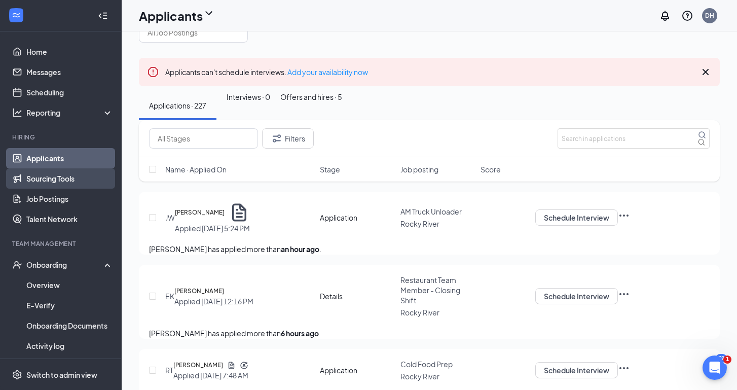
click at [56, 177] on link "Sourcing Tools" at bounding box center [69, 178] width 87 height 20
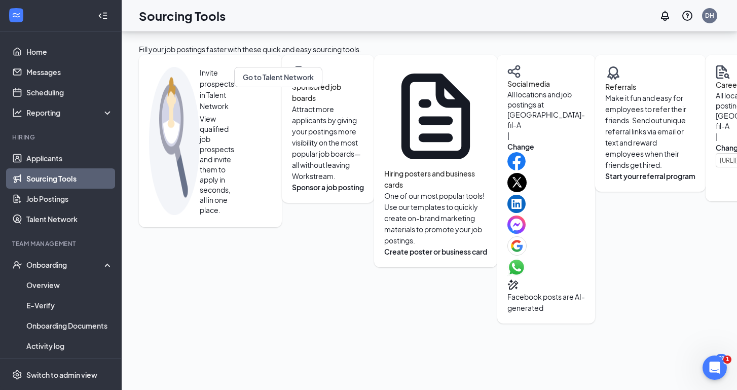
scroll to position [105, 0]
click at [292, 193] on button "Sponsor a job posting" at bounding box center [328, 187] width 72 height 11
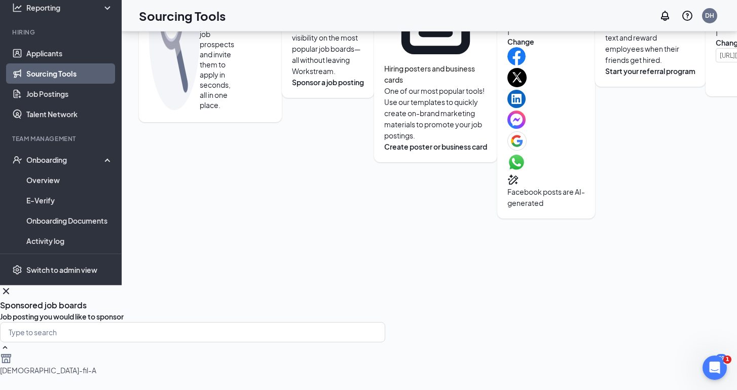
click at [385, 300] on div "Sponsored job boards" at bounding box center [192, 305] width 385 height 11
click at [12, 285] on icon "Cross" at bounding box center [6, 291] width 12 height 12
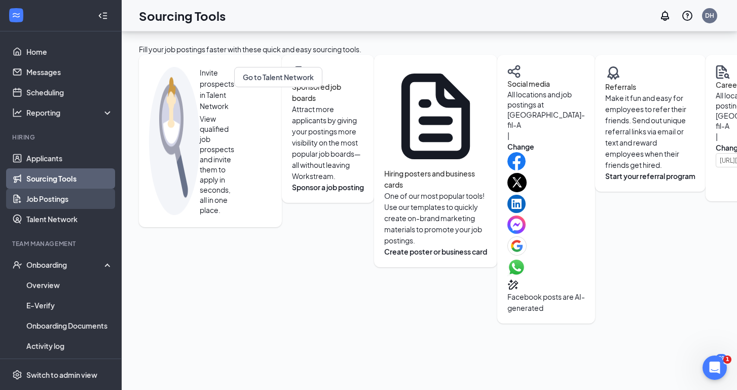
click at [63, 199] on link "Job Postings" at bounding box center [69, 199] width 87 height 20
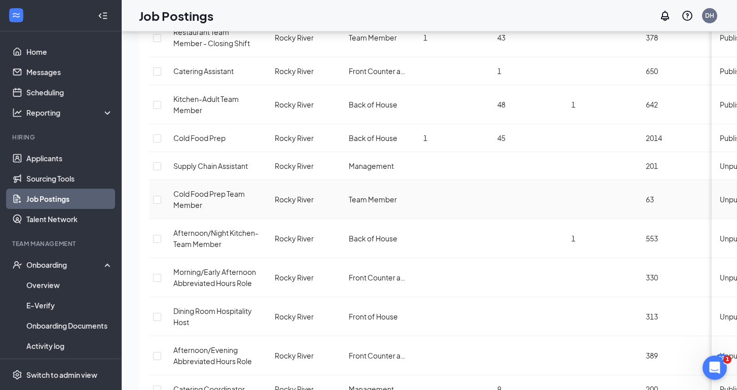
scroll to position [375, 0]
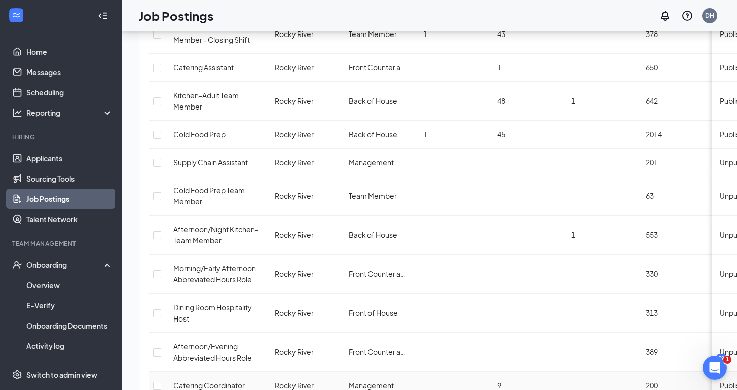
click at [215, 381] on span "Catering Coordinator" at bounding box center [209, 385] width 72 height 9
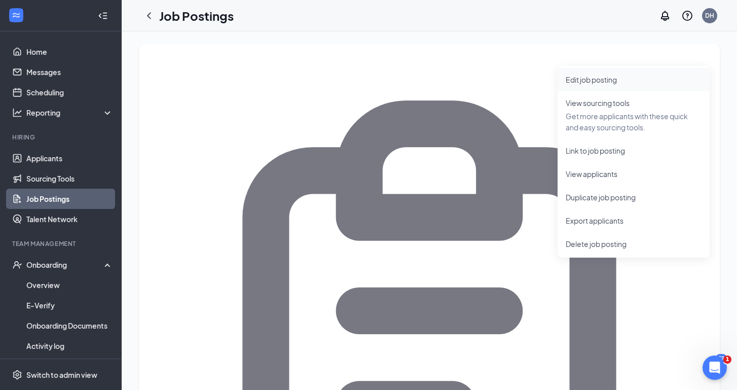
click at [609, 84] on span "Edit job posting" at bounding box center [634, 79] width 136 height 11
type input "Catering Coordinator"
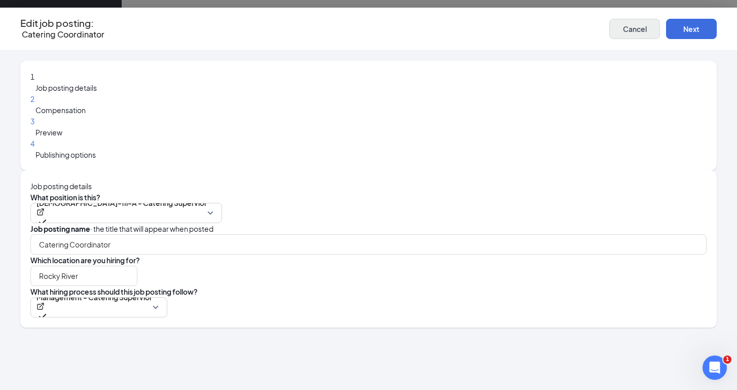
click at [623, 30] on span "Cancel" at bounding box center [635, 28] width 24 height 7
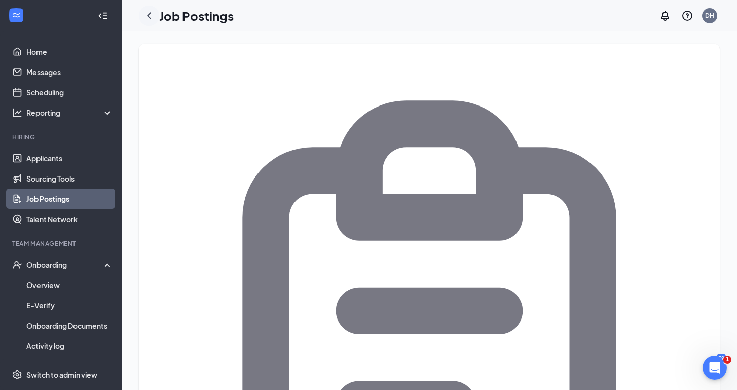
click at [147, 20] on icon "ChevronLeft" at bounding box center [149, 16] width 12 height 12
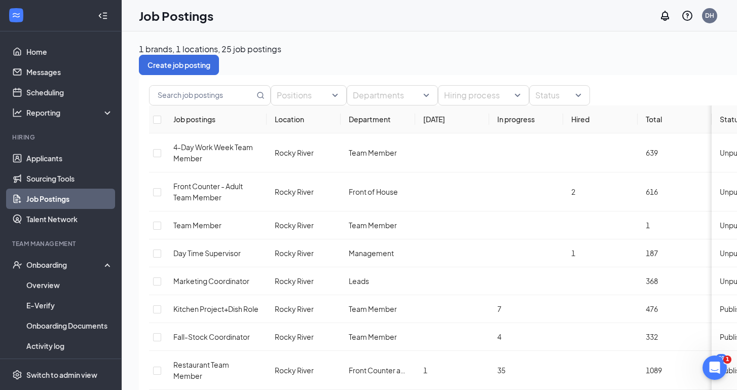
click at [219, 63] on icon "SmallChevronDown" at bounding box center [219, 63] width 0 height 0
click at [460, 52] on div "1 brands, 1 locations, 25 job postings Create job posting" at bounding box center [479, 59] width 680 height 31
click at [590, 105] on div "Status" at bounding box center [559, 95] width 61 height 20
click at [477, 59] on div "1 brands, 1 locations, 25 job postings Create job posting" at bounding box center [479, 59] width 680 height 31
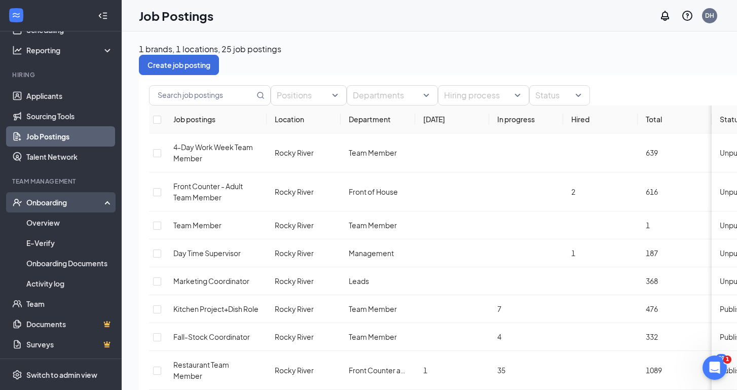
scroll to position [62, 0]
click at [104, 203] on div "Onboarding" at bounding box center [65, 202] width 78 height 10
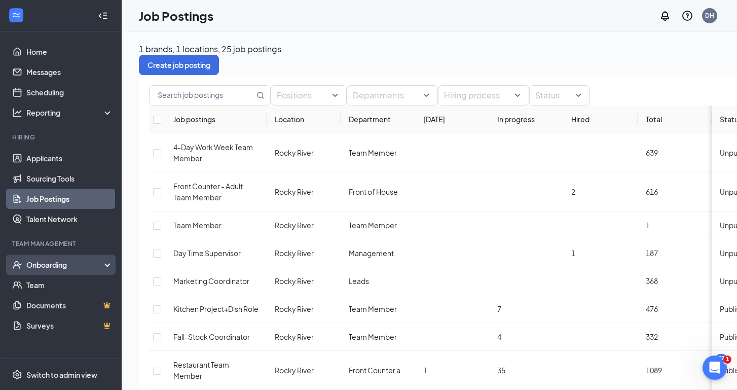
scroll to position [0, 0]
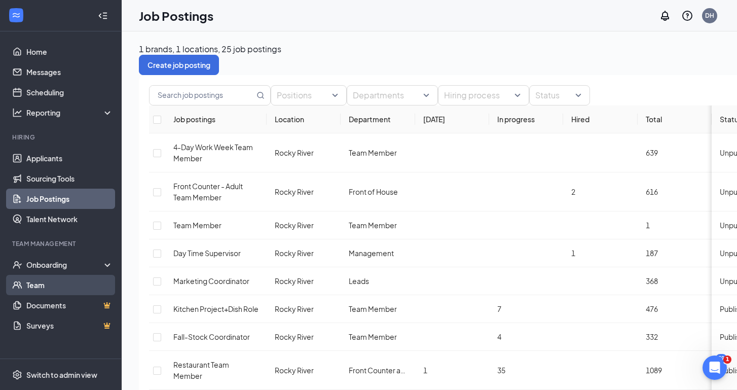
click at [54, 284] on link "Team" at bounding box center [69, 285] width 87 height 20
